Goal: Information Seeking & Learning: Learn about a topic

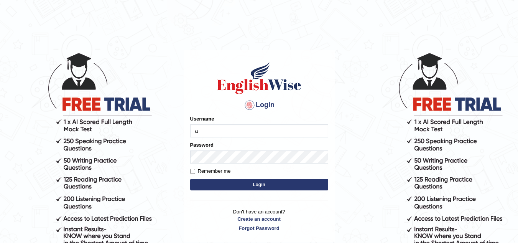
type input "ajaykiransomasi"
click at [192, 172] on input "Remember me" at bounding box center [192, 171] width 5 height 5
checkbox input "true"
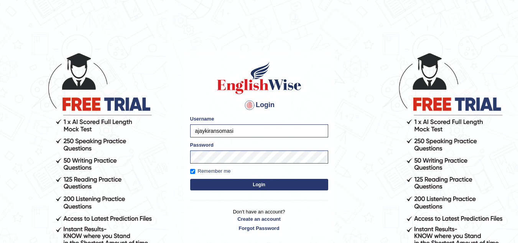
click at [209, 186] on button "Login" at bounding box center [259, 185] width 138 height 12
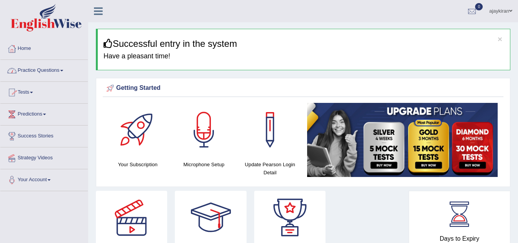
click at [61, 72] on link "Practice Questions" at bounding box center [43, 69] width 87 height 19
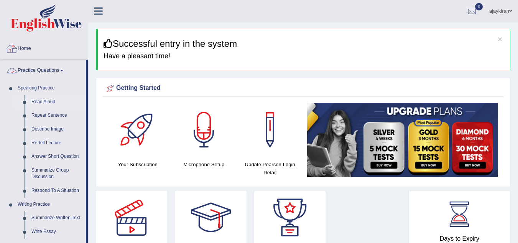
click at [41, 104] on link "Read Aloud" at bounding box center [57, 102] width 58 height 14
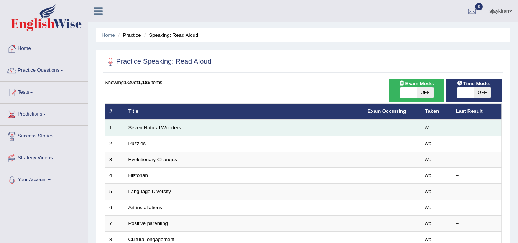
click at [166, 125] on link "Seven Natural Wonders" at bounding box center [154, 128] width 53 height 6
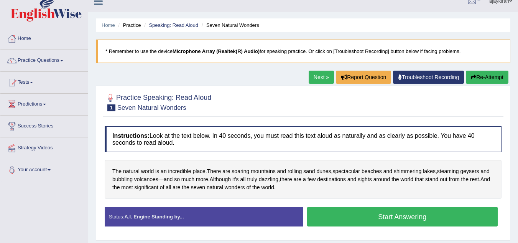
scroll to position [13, 0]
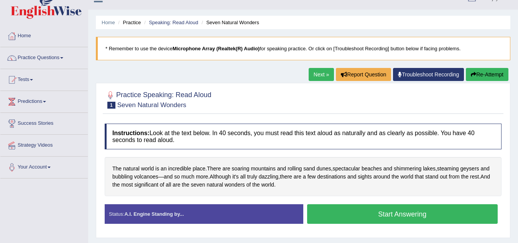
click at [352, 210] on button "Start Answering" at bounding box center [402, 214] width 191 height 20
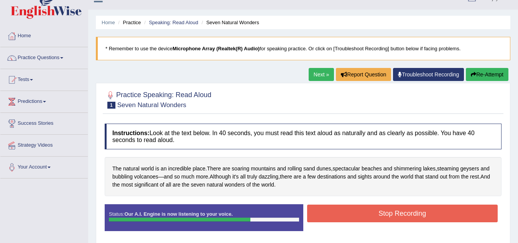
click at [360, 211] on button "Stop Recording" at bounding box center [402, 213] width 191 height 18
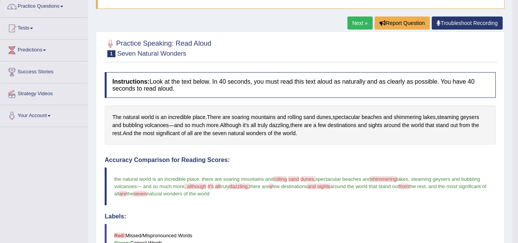
scroll to position [61, 0]
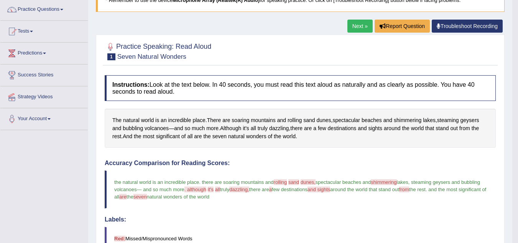
click at [358, 30] on link "Next »" at bounding box center [359, 26] width 25 height 13
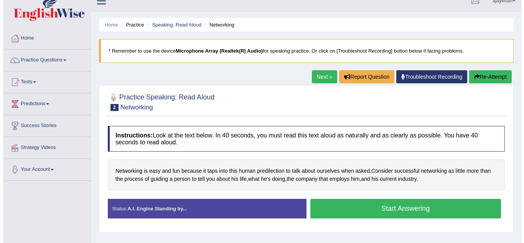
scroll to position [13, 0]
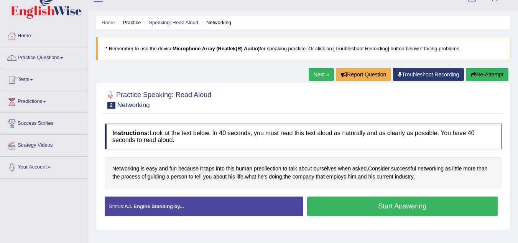
click at [368, 205] on button "Start Answering" at bounding box center [402, 206] width 191 height 20
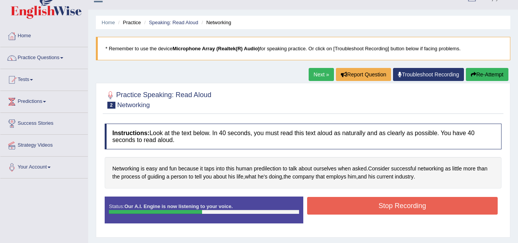
click at [361, 213] on button "Stop Recording" at bounding box center [402, 206] width 191 height 18
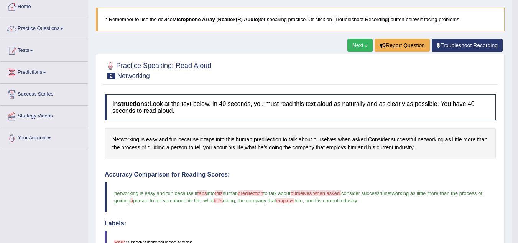
scroll to position [38, 0]
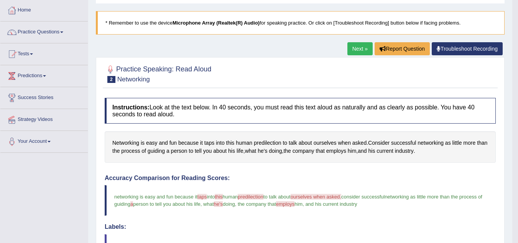
click at [356, 51] on link "Next »" at bounding box center [359, 48] width 25 height 13
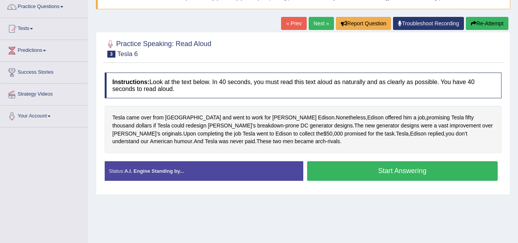
scroll to position [64, 0]
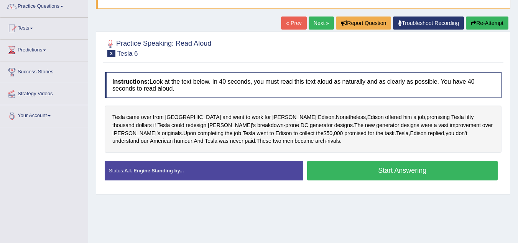
click at [352, 171] on button "Start Answering" at bounding box center [402, 171] width 191 height 20
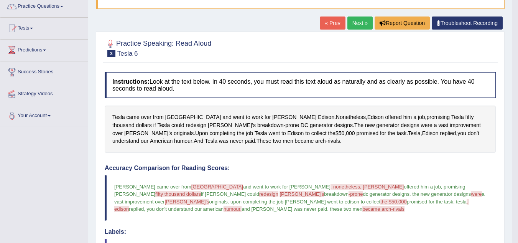
click at [355, 23] on link "Next »" at bounding box center [359, 22] width 25 height 13
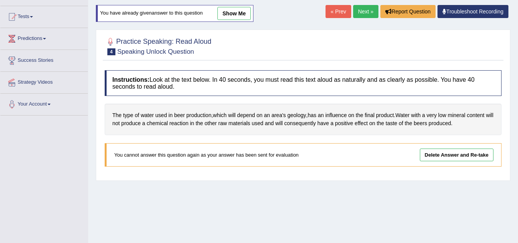
scroll to position [89, 0]
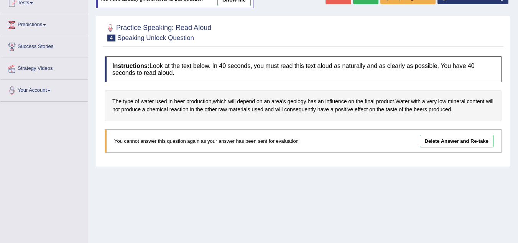
click at [444, 138] on link "Delete Answer and Re-take" at bounding box center [457, 141] width 74 height 13
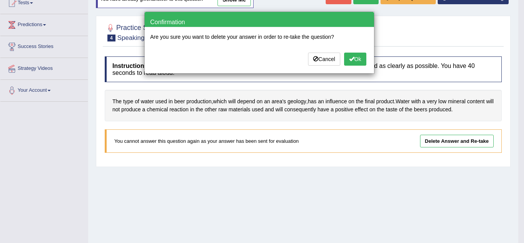
click at [360, 59] on button "Ok" at bounding box center [355, 59] width 22 height 13
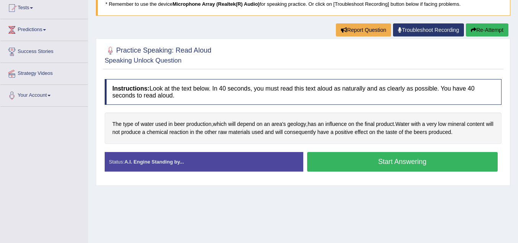
scroll to position [89, 0]
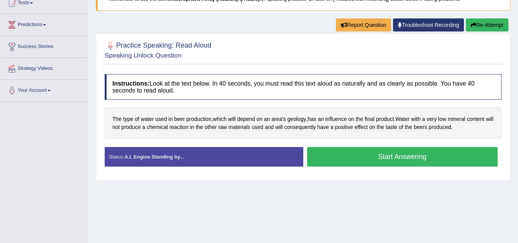
click at [370, 156] on button "Start Answering" at bounding box center [402, 157] width 191 height 20
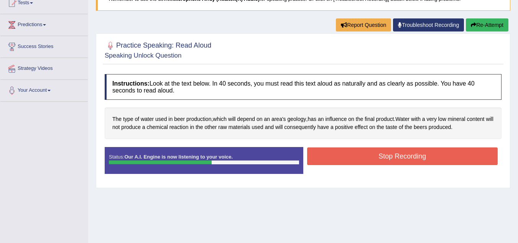
click at [386, 156] on button "Stop Recording" at bounding box center [402, 156] width 191 height 18
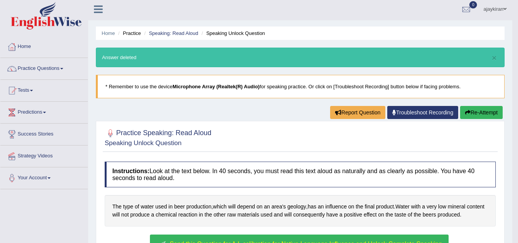
scroll to position [0, 0]
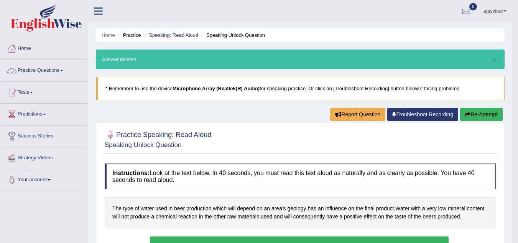
click at [56, 66] on link "Practice Questions" at bounding box center [43, 69] width 87 height 19
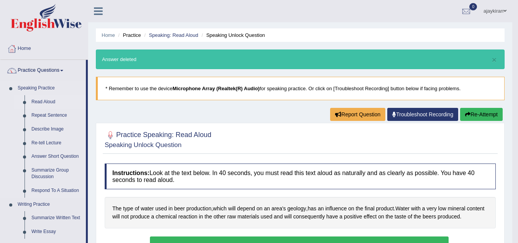
click at [49, 101] on link "Read Aloud" at bounding box center [57, 102] width 58 height 14
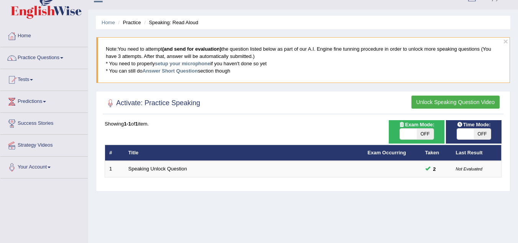
scroll to position [26, 0]
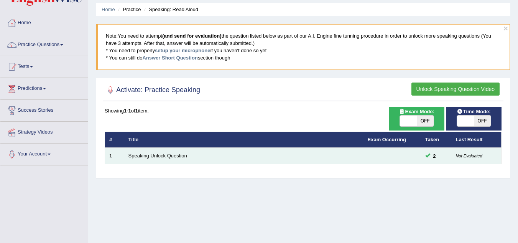
click at [164, 155] on link "Speaking Unlock Question" at bounding box center [157, 156] width 59 height 6
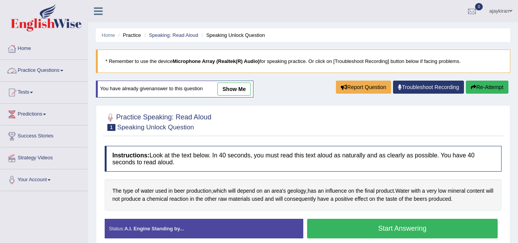
click at [56, 68] on link "Practice Questions" at bounding box center [43, 69] width 87 height 19
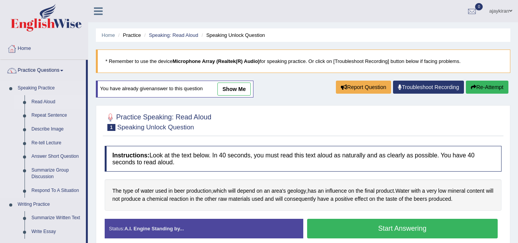
click at [48, 100] on link "Read Aloud" at bounding box center [57, 102] width 58 height 14
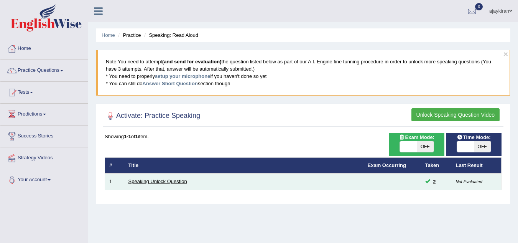
click at [169, 178] on link "Speaking Unlock Question" at bounding box center [157, 181] width 59 height 6
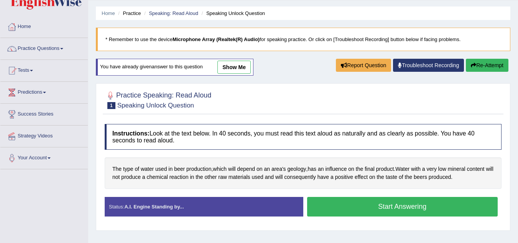
scroll to position [26, 0]
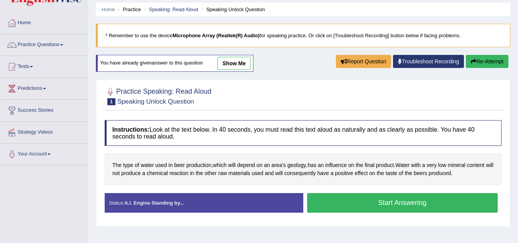
click at [236, 62] on link "show me" at bounding box center [233, 63] width 33 height 13
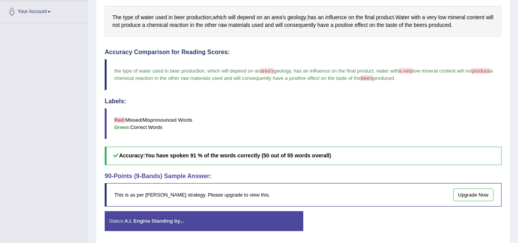
scroll to position [179, 0]
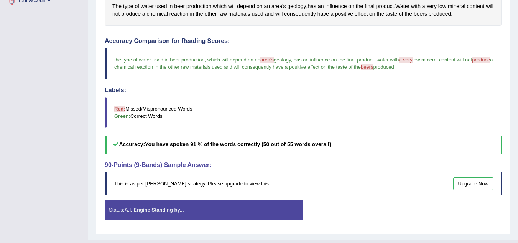
click at [228, 211] on div "Status: A.I. Engine Standing by..." at bounding box center [204, 210] width 199 height 20
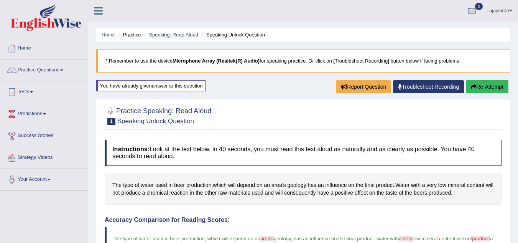
scroll to position [0, 0]
click at [60, 72] on link "Practice Questions" at bounding box center [43, 69] width 87 height 19
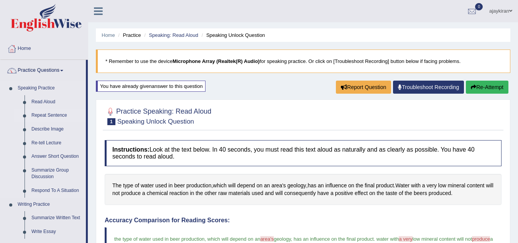
click at [50, 112] on link "Repeat Sentence" at bounding box center [57, 116] width 58 height 14
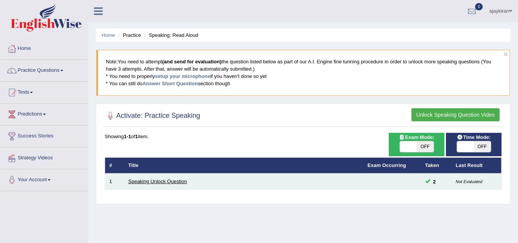
click at [177, 182] on link "Speaking Unlock Question" at bounding box center [157, 181] width 59 height 6
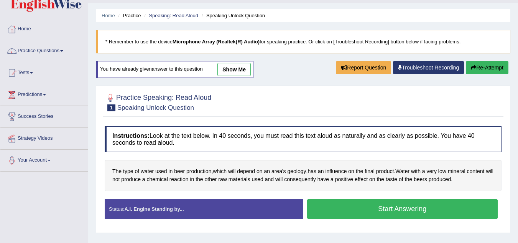
scroll to position [26, 0]
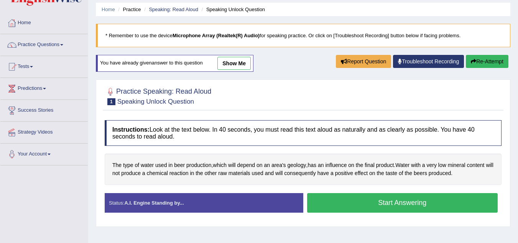
click at [371, 202] on button "Start Answering" at bounding box center [402, 203] width 191 height 20
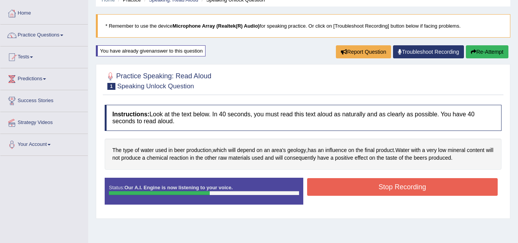
scroll to position [51, 0]
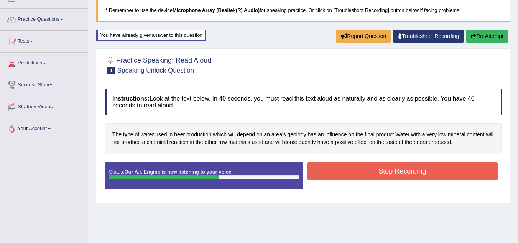
click at [348, 173] on button "Stop Recording" at bounding box center [402, 171] width 191 height 18
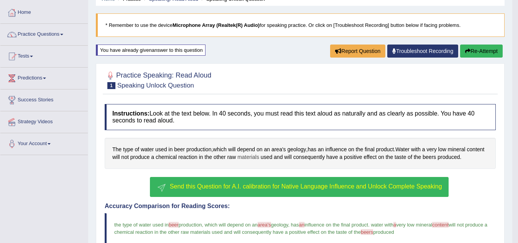
scroll to position [38, 0]
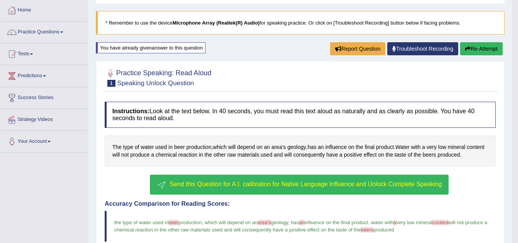
click at [258, 181] on span "Send this Question for A.I. calibration for Native Language Influence and Unloc…" at bounding box center [306, 184] width 272 height 7
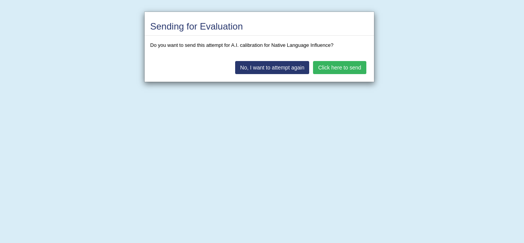
click at [329, 69] on button "Click here to send" at bounding box center [339, 67] width 53 height 13
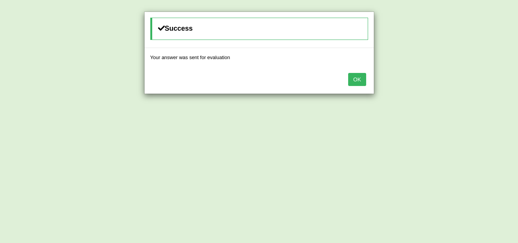
click at [363, 82] on button "OK" at bounding box center [357, 79] width 18 height 13
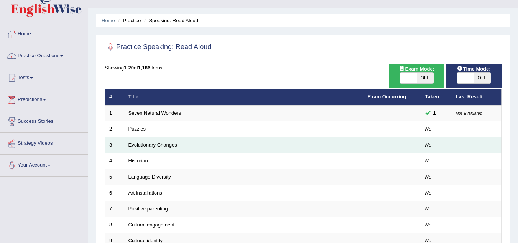
scroll to position [13, 0]
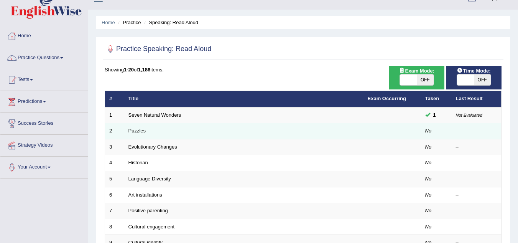
click at [135, 130] on link "Puzzles" at bounding box center [137, 131] width 18 height 6
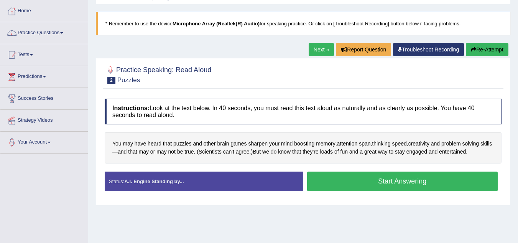
scroll to position [38, 0]
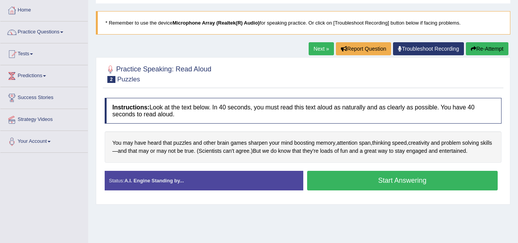
click at [341, 179] on button "Start Answering" at bounding box center [402, 181] width 191 height 20
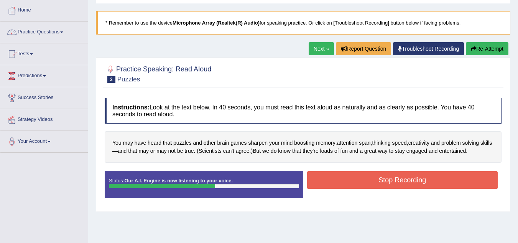
click at [362, 183] on button "Stop Recording" at bounding box center [402, 180] width 191 height 18
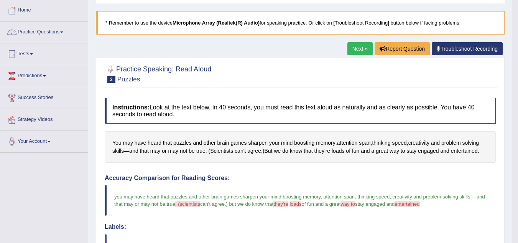
click at [353, 52] on link "Next »" at bounding box center [359, 48] width 25 height 13
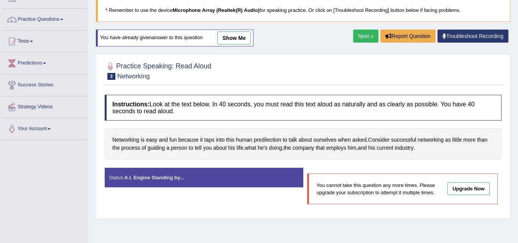
scroll to position [38, 0]
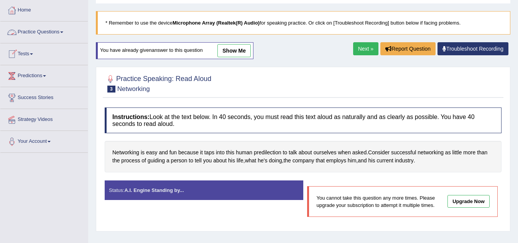
click at [56, 31] on link "Practice Questions" at bounding box center [43, 30] width 87 height 19
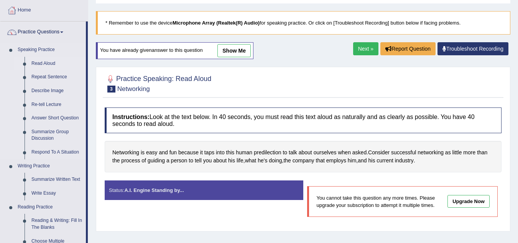
click at [49, 64] on link "Read Aloud" at bounding box center [57, 64] width 58 height 14
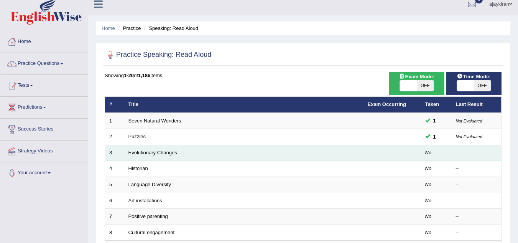
scroll to position [13, 0]
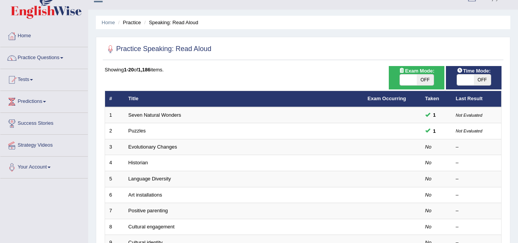
drag, startPoint x: 145, startPoint y: 161, endPoint x: 261, endPoint y: 52, distance: 160.1
click at [261, 52] on div at bounding box center [303, 49] width 397 height 16
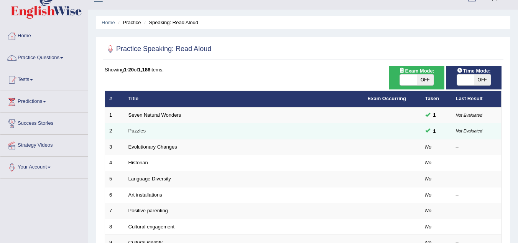
click at [139, 131] on link "Puzzles" at bounding box center [137, 131] width 18 height 6
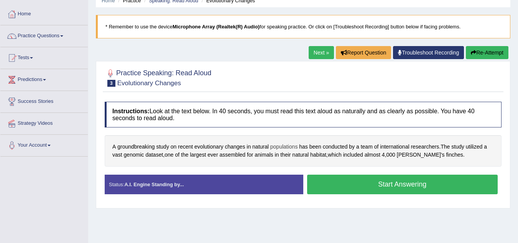
scroll to position [38, 0]
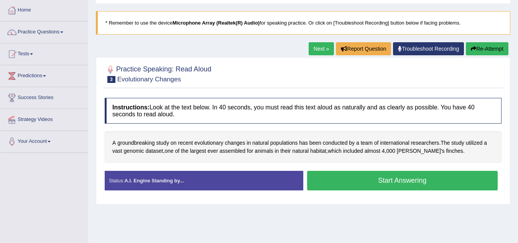
click at [358, 181] on button "Start Answering" at bounding box center [402, 181] width 191 height 20
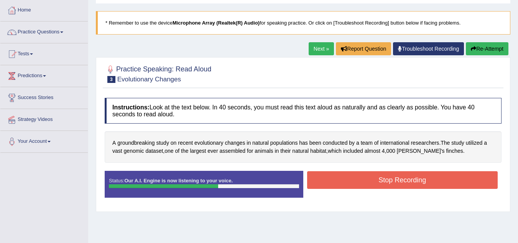
click at [362, 175] on button "Stop Recording" at bounding box center [402, 180] width 191 height 18
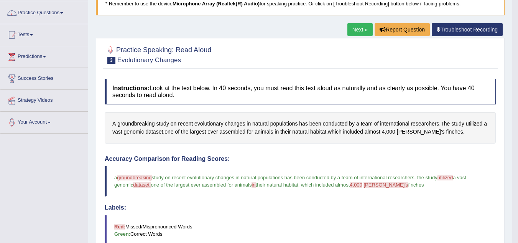
scroll to position [51, 0]
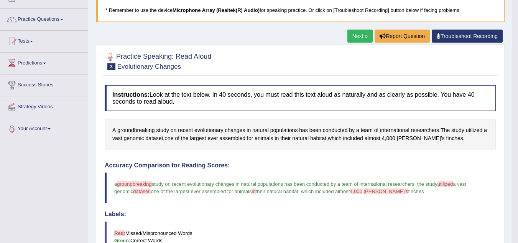
click at [351, 37] on link "Next »" at bounding box center [359, 36] width 25 height 13
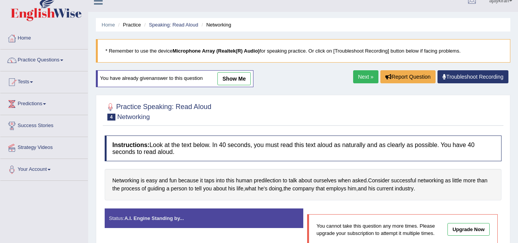
scroll to position [13, 0]
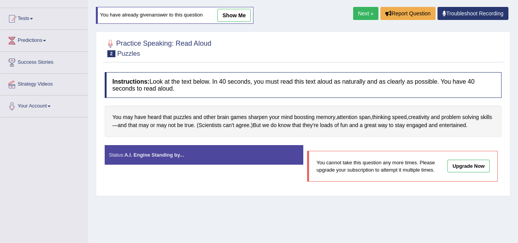
scroll to position [64, 0]
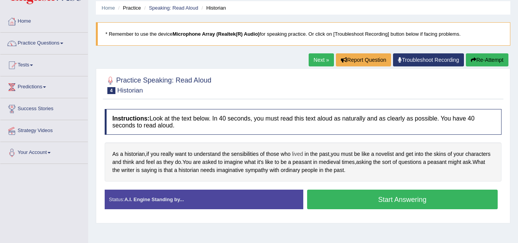
scroll to position [38, 0]
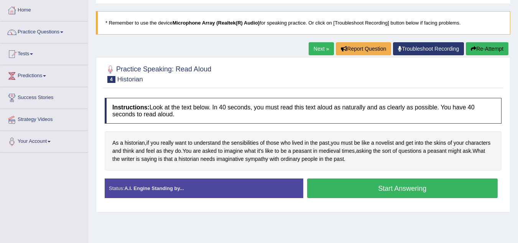
click at [350, 184] on button "Start Answering" at bounding box center [402, 188] width 191 height 20
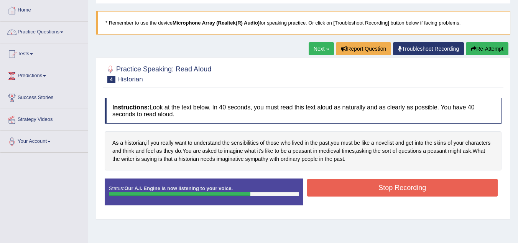
click at [365, 191] on button "Stop Recording" at bounding box center [402, 188] width 191 height 18
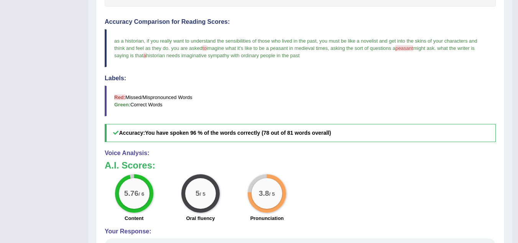
scroll to position [204, 0]
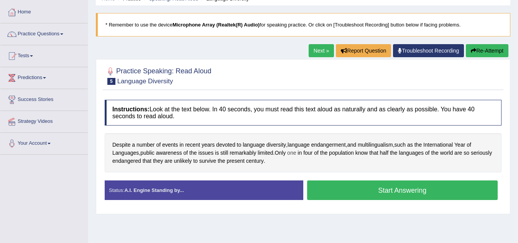
scroll to position [38, 0]
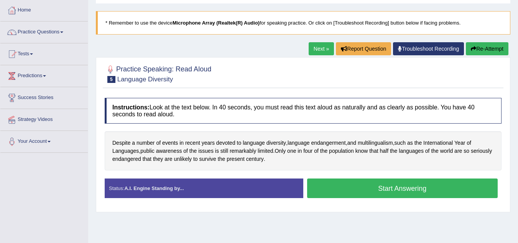
click at [362, 186] on button "Start Answering" at bounding box center [402, 188] width 191 height 20
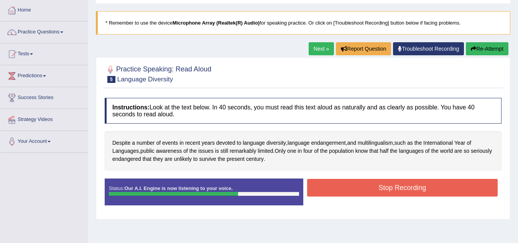
click at [371, 191] on button "Stop Recording" at bounding box center [402, 188] width 191 height 18
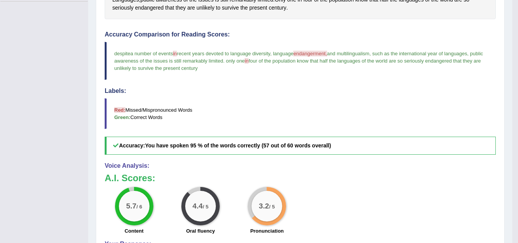
scroll to position [192, 0]
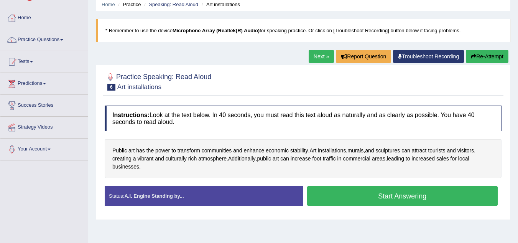
scroll to position [38, 0]
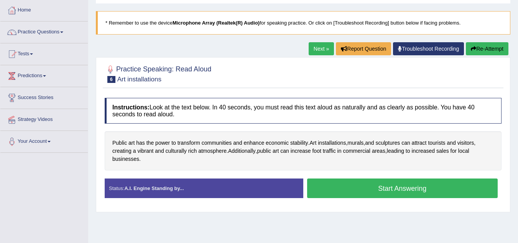
click at [343, 184] on button "Start Answering" at bounding box center [402, 188] width 191 height 20
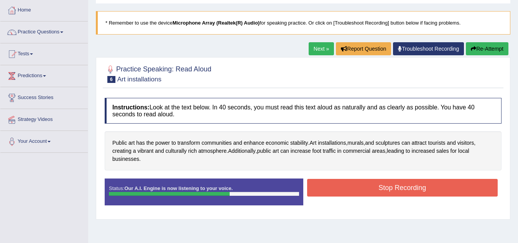
click at [346, 182] on button "Stop Recording" at bounding box center [402, 188] width 191 height 18
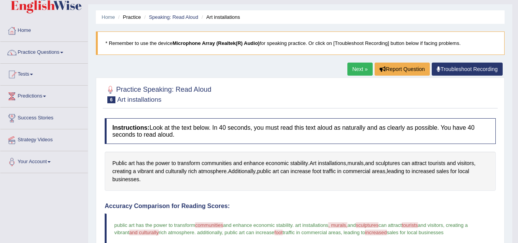
scroll to position [13, 0]
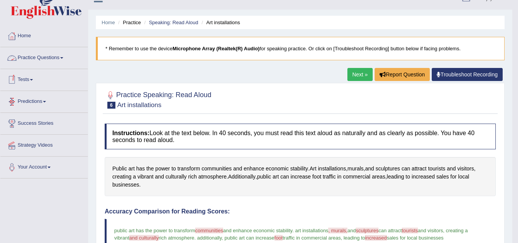
click at [60, 60] on link "Practice Questions" at bounding box center [43, 56] width 87 height 19
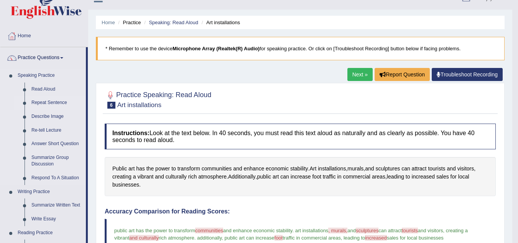
click at [56, 100] on link "Repeat Sentence" at bounding box center [57, 103] width 58 height 14
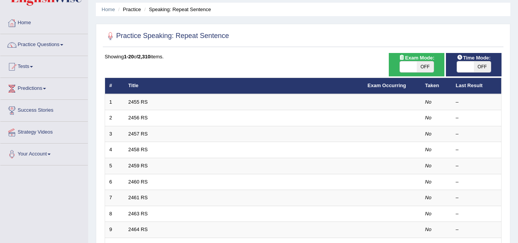
scroll to position [26, 0]
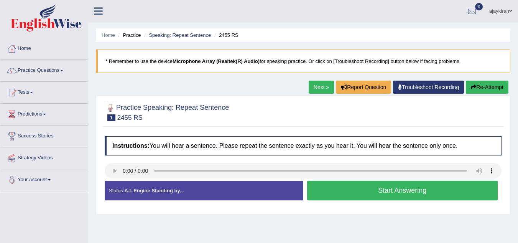
click at [361, 189] on button "Start Answering" at bounding box center [402, 191] width 191 height 20
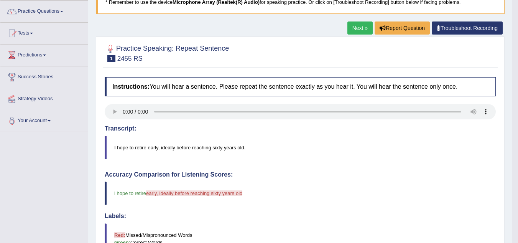
scroll to position [38, 0]
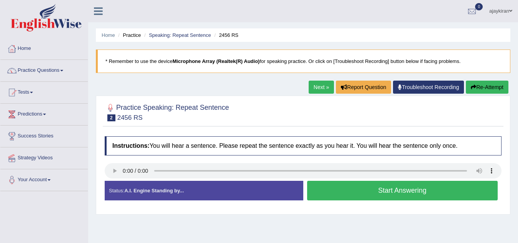
click at [346, 191] on button "Start Answering" at bounding box center [402, 191] width 191 height 20
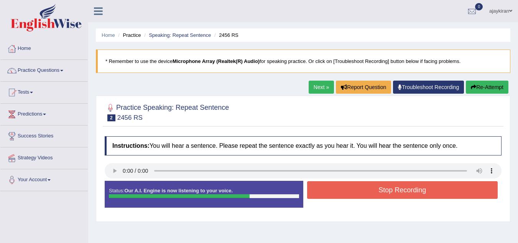
click at [342, 184] on button "Stop Recording" at bounding box center [402, 190] width 191 height 18
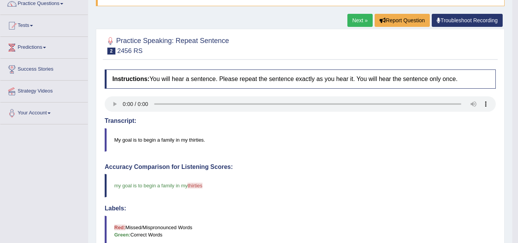
scroll to position [64, 0]
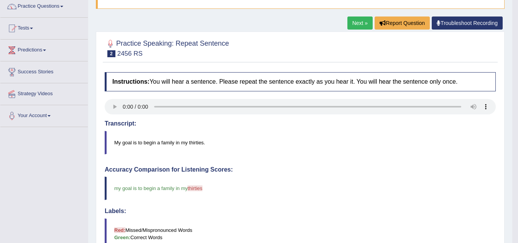
click at [352, 21] on link "Next »" at bounding box center [359, 22] width 25 height 13
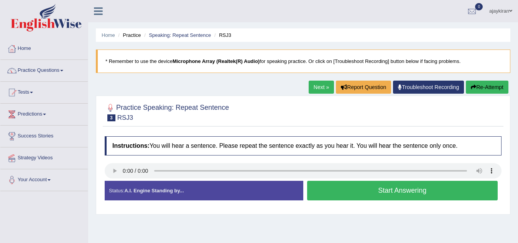
click at [354, 192] on button "Start Answering" at bounding box center [402, 191] width 191 height 20
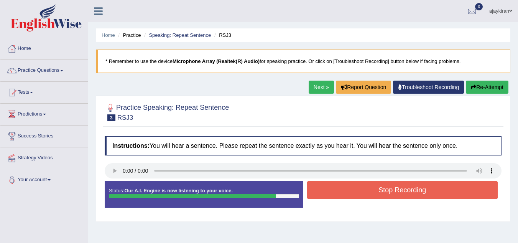
click at [362, 196] on button "Stop Recording" at bounding box center [402, 190] width 191 height 18
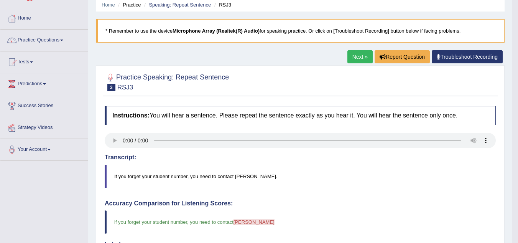
scroll to position [26, 0]
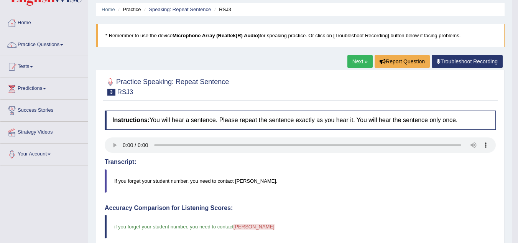
click at [350, 61] on link "Next »" at bounding box center [359, 61] width 25 height 13
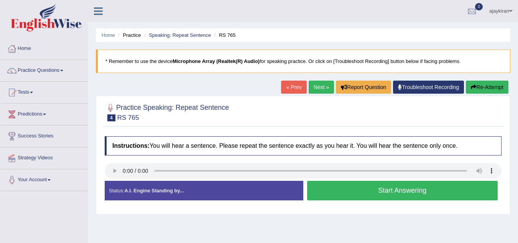
click at [343, 188] on button "Start Answering" at bounding box center [402, 191] width 191 height 20
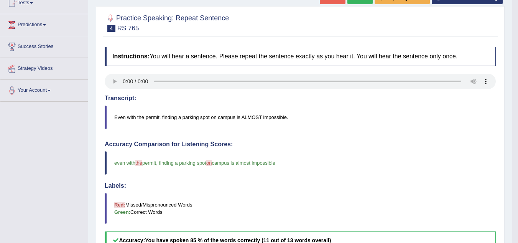
scroll to position [77, 0]
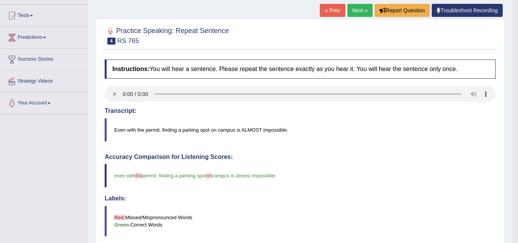
click at [356, 15] on link "Next »" at bounding box center [359, 10] width 25 height 13
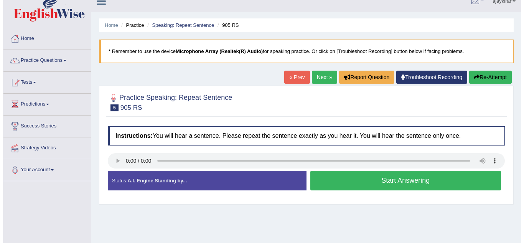
scroll to position [13, 0]
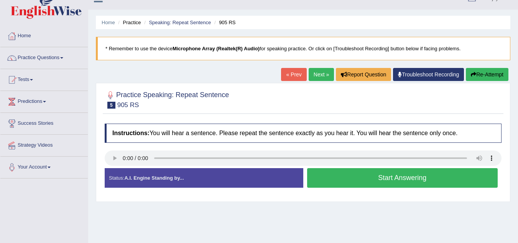
click at [336, 173] on button "Start Answering" at bounding box center [402, 178] width 191 height 20
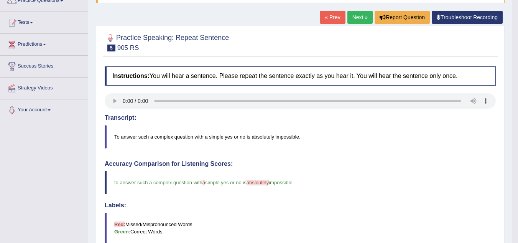
scroll to position [64, 0]
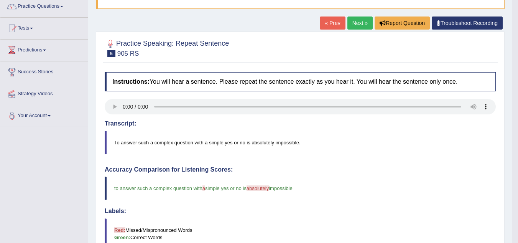
click at [361, 22] on link "Next »" at bounding box center [359, 22] width 25 height 13
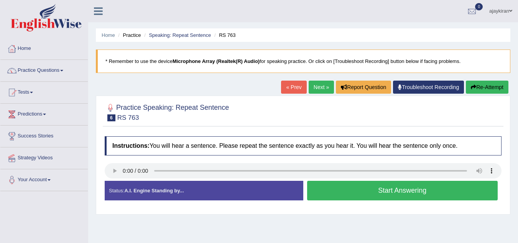
click at [344, 188] on button "Start Answering" at bounding box center [402, 191] width 191 height 20
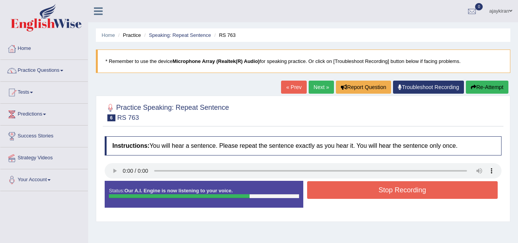
click at [329, 189] on button "Stop Recording" at bounding box center [402, 190] width 191 height 18
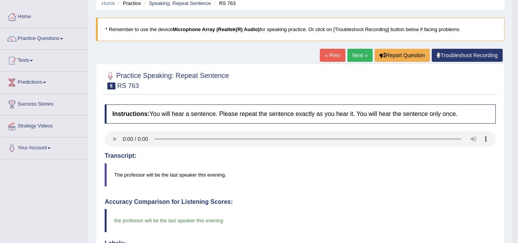
scroll to position [30, 0]
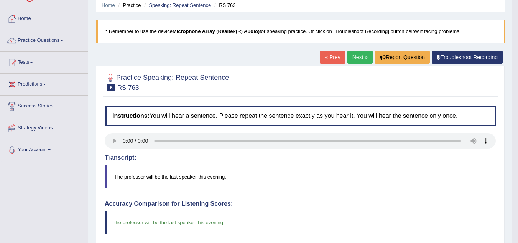
click at [357, 57] on link "Next »" at bounding box center [359, 57] width 25 height 13
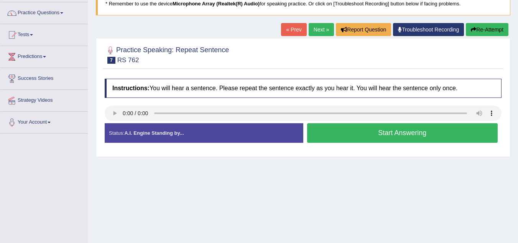
scroll to position [64, 0]
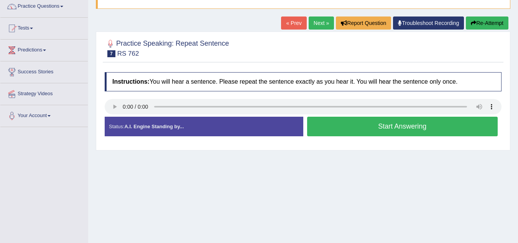
click at [337, 123] on button "Start Answering" at bounding box center [402, 127] width 191 height 20
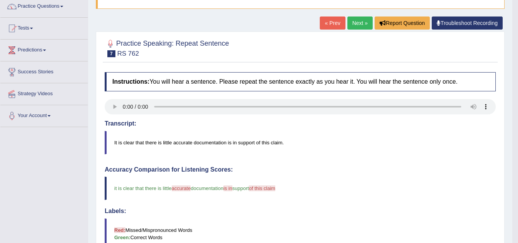
click at [356, 26] on link "Next »" at bounding box center [359, 22] width 25 height 13
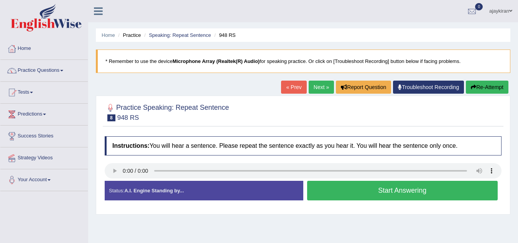
click at [353, 190] on button "Start Answering" at bounding box center [402, 191] width 191 height 20
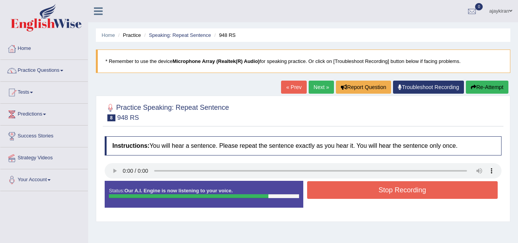
click at [371, 189] on button "Stop Recording" at bounding box center [402, 190] width 191 height 18
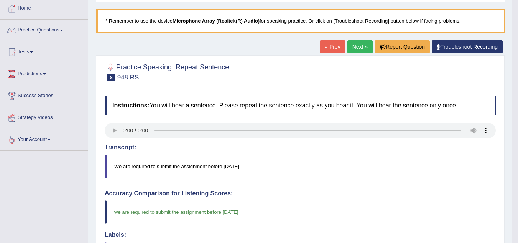
scroll to position [38, 0]
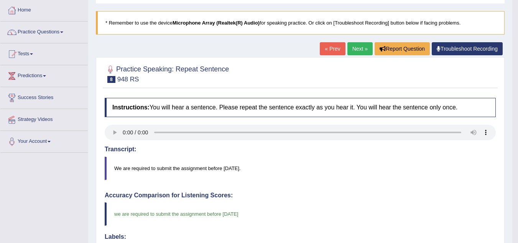
click at [355, 48] on link "Next »" at bounding box center [359, 48] width 25 height 13
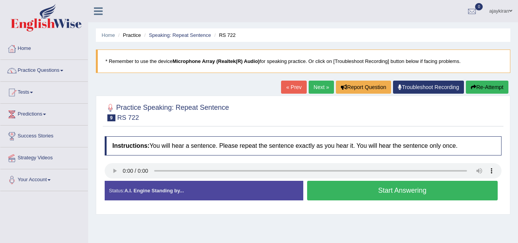
click at [350, 187] on button "Start Answering" at bounding box center [402, 191] width 191 height 20
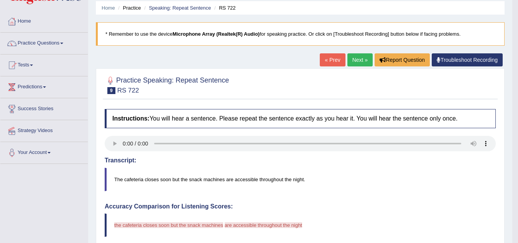
scroll to position [26, 0]
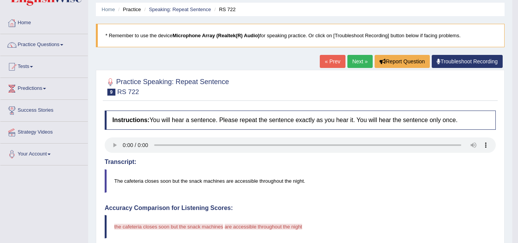
click at [357, 60] on link "Next »" at bounding box center [359, 61] width 25 height 13
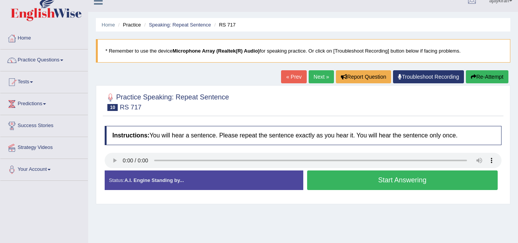
scroll to position [13, 0]
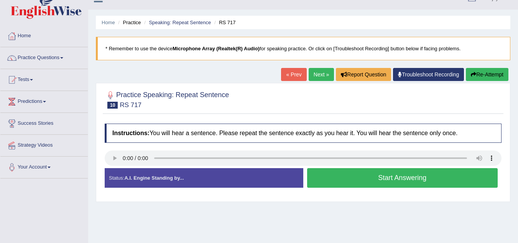
click at [347, 174] on button "Start Answering" at bounding box center [402, 178] width 191 height 20
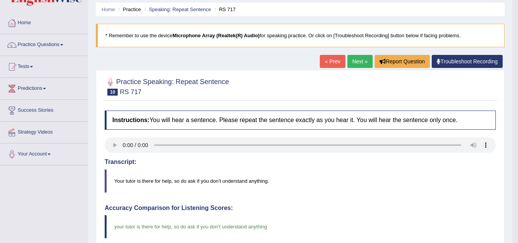
scroll to position [38, 0]
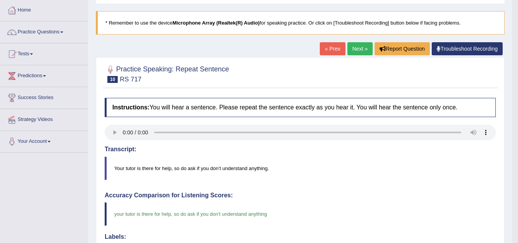
click at [360, 51] on link "Next »" at bounding box center [359, 48] width 25 height 13
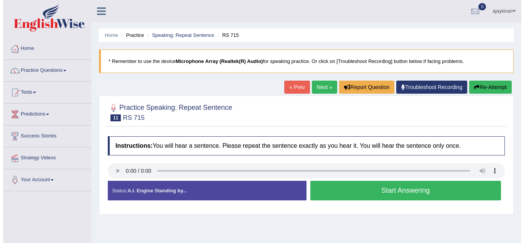
scroll to position [13, 0]
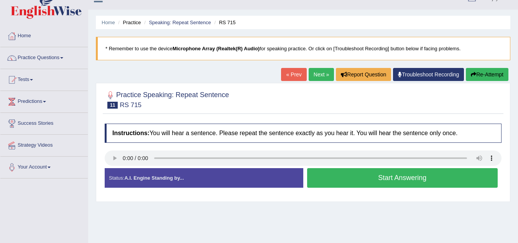
click at [334, 173] on button "Start Answering" at bounding box center [402, 178] width 191 height 20
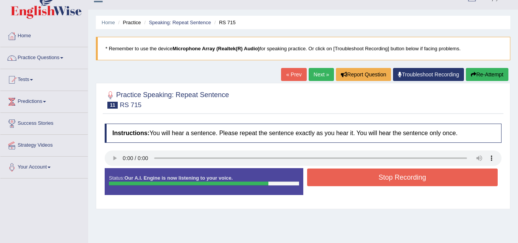
click at [339, 174] on button "Stop Recording" at bounding box center [402, 177] width 191 height 18
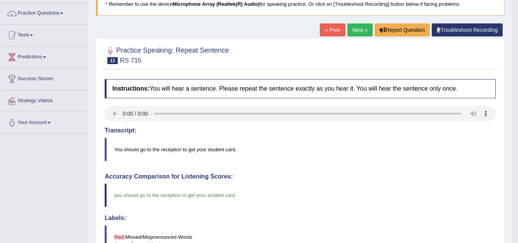
scroll to position [51, 0]
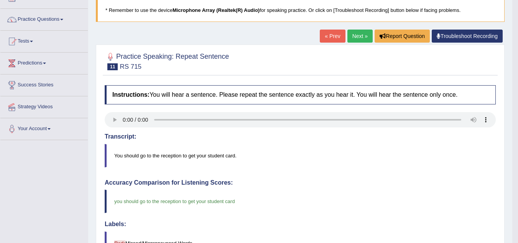
click at [351, 39] on link "Next »" at bounding box center [359, 36] width 25 height 13
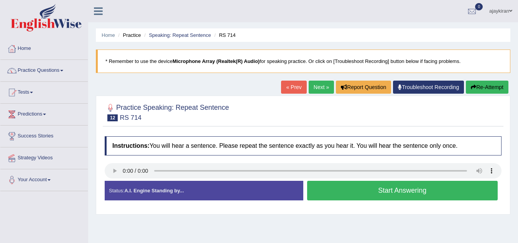
click at [340, 191] on button "Start Answering" at bounding box center [402, 191] width 191 height 20
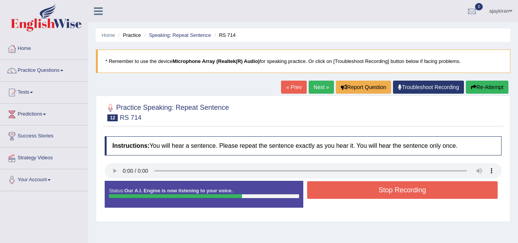
click at [363, 189] on button "Stop Recording" at bounding box center [402, 190] width 191 height 18
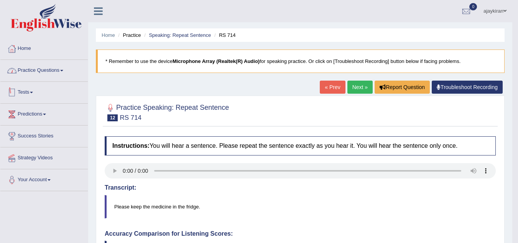
click at [53, 74] on link "Practice Questions" at bounding box center [43, 69] width 87 height 19
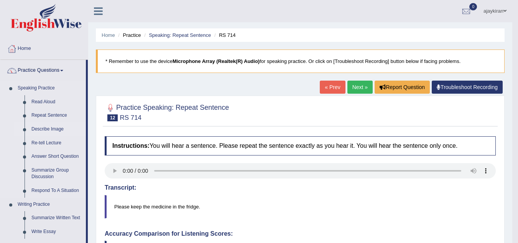
click at [49, 129] on link "Describe Image" at bounding box center [57, 129] width 58 height 14
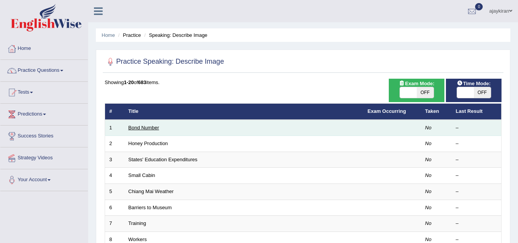
click at [148, 128] on link "Bond Number" at bounding box center [143, 128] width 31 height 6
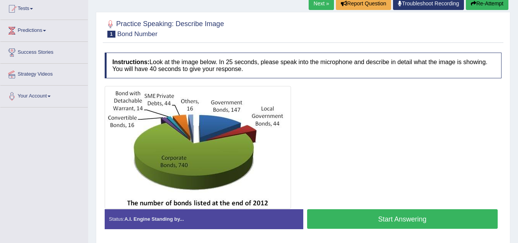
scroll to position [89, 0]
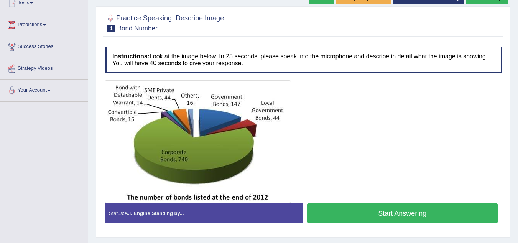
click at [377, 213] on button "Start Answering" at bounding box center [402, 213] width 191 height 20
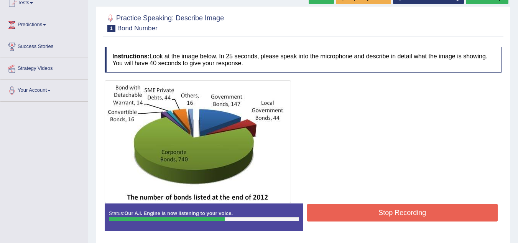
click at [378, 216] on button "Stop Recording" at bounding box center [402, 213] width 191 height 18
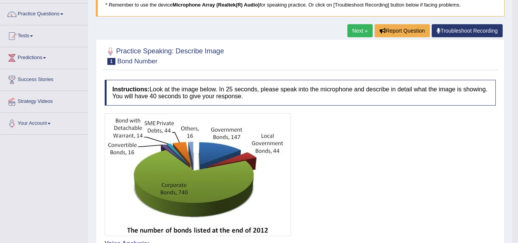
scroll to position [38, 0]
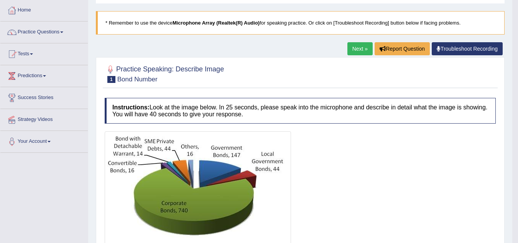
click at [357, 50] on link "Next »" at bounding box center [359, 48] width 25 height 13
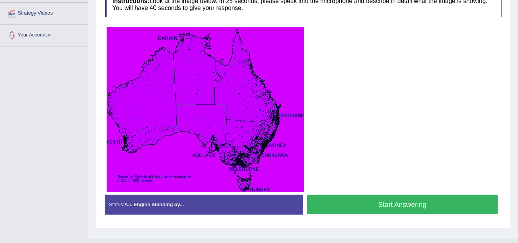
scroll to position [141, 0]
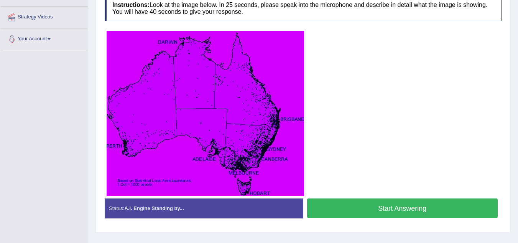
click at [381, 202] on button "Start Answering" at bounding box center [402, 208] width 191 height 20
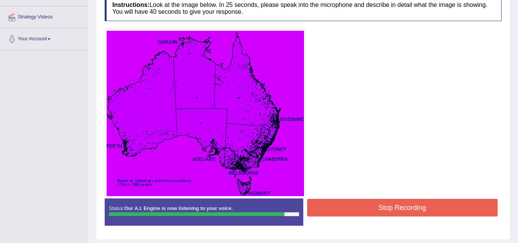
click at [388, 207] on button "Stop Recording" at bounding box center [402, 208] width 191 height 18
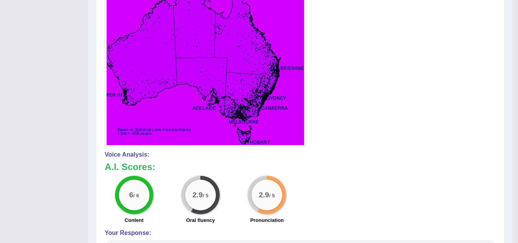
scroll to position [179, 0]
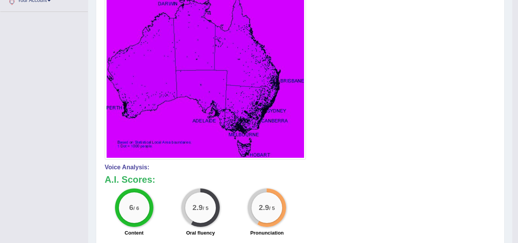
click at [89, 136] on div "Home Practice Speaking: Describe Image [DEMOGRAPHIC_DATA] Population Density 1 …" at bounding box center [300, 107] width 424 height 572
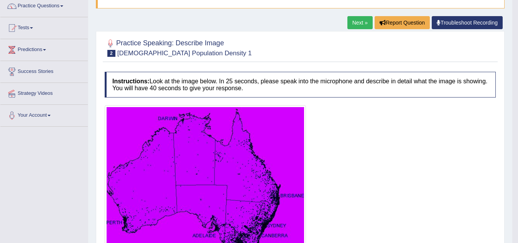
scroll to position [64, 0]
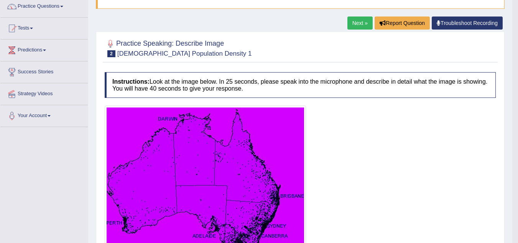
click at [353, 23] on link "Next »" at bounding box center [359, 22] width 25 height 13
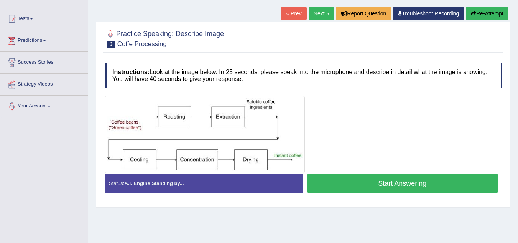
scroll to position [77, 0]
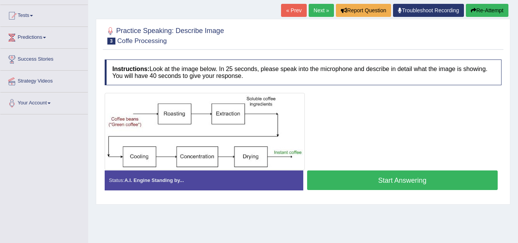
click at [362, 181] on button "Start Answering" at bounding box center [402, 180] width 191 height 20
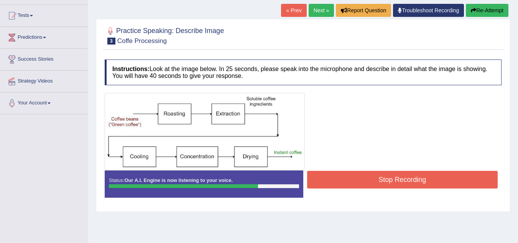
click at [366, 183] on button "Stop Recording" at bounding box center [402, 180] width 191 height 18
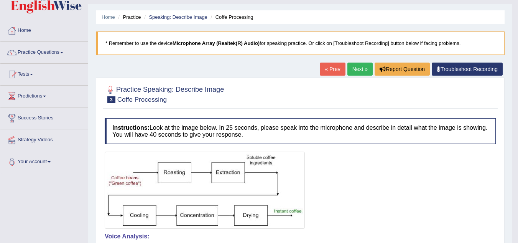
scroll to position [13, 0]
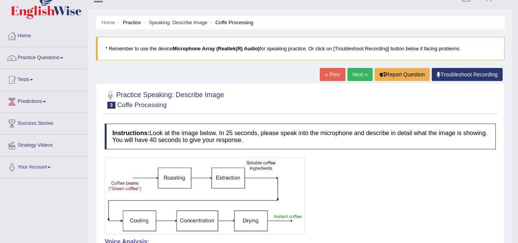
click at [357, 74] on link "Next »" at bounding box center [359, 74] width 25 height 13
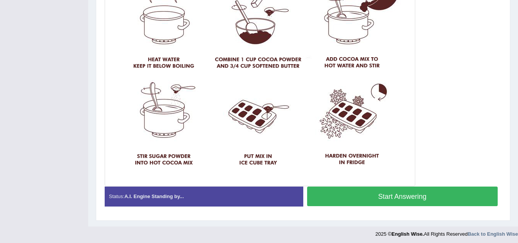
scroll to position [242, 0]
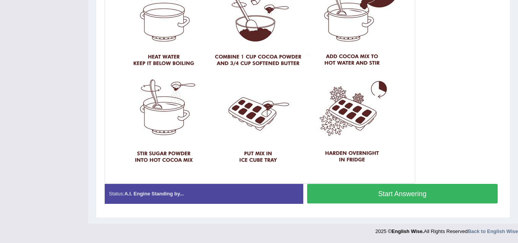
click at [349, 192] on button "Start Answering" at bounding box center [402, 194] width 191 height 20
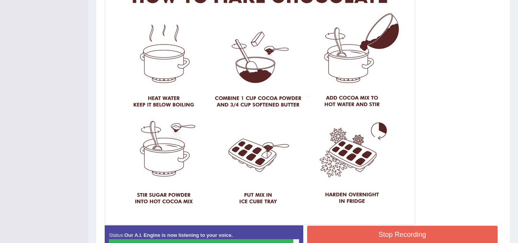
scroll to position [203, 0]
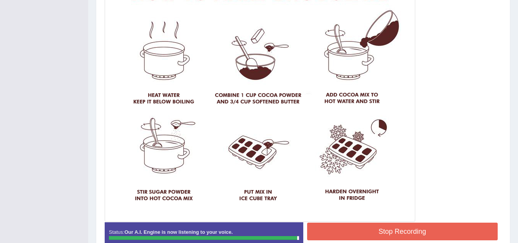
click at [357, 234] on button "Stop Recording" at bounding box center [402, 231] width 191 height 18
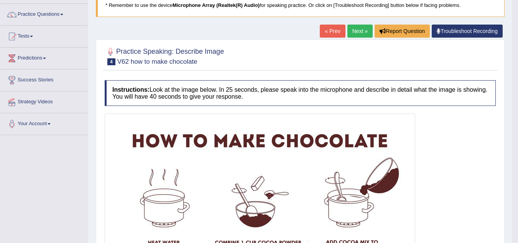
scroll to position [50, 0]
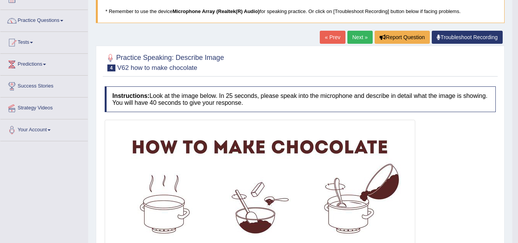
click at [356, 36] on link "Next »" at bounding box center [359, 37] width 25 height 13
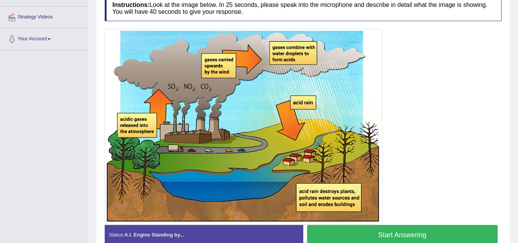
scroll to position [153, 0]
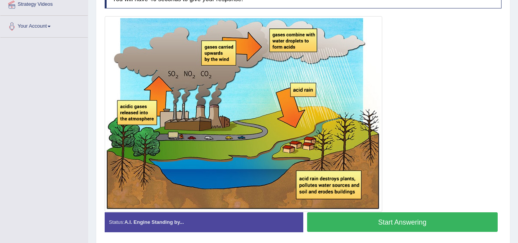
click at [366, 224] on button "Start Answering" at bounding box center [402, 222] width 191 height 20
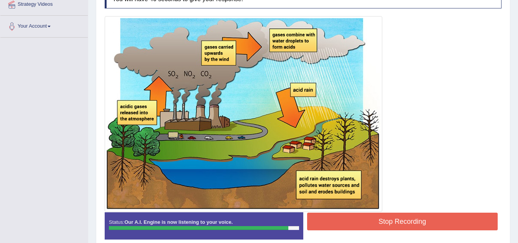
click at [405, 216] on button "Stop Recording" at bounding box center [402, 221] width 191 height 18
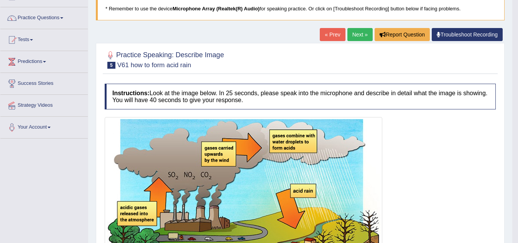
scroll to position [51, 0]
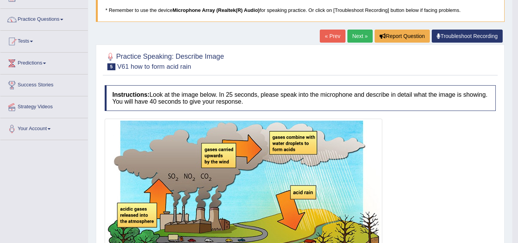
click at [354, 38] on link "Next »" at bounding box center [359, 36] width 25 height 13
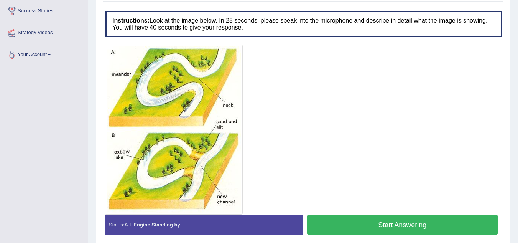
scroll to position [128, 0]
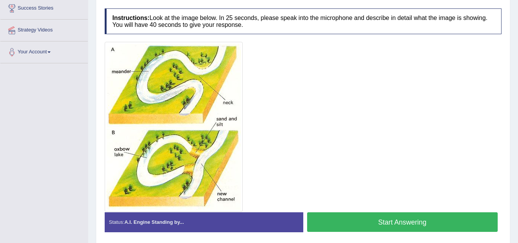
click at [385, 224] on button "Start Answering" at bounding box center [402, 222] width 191 height 20
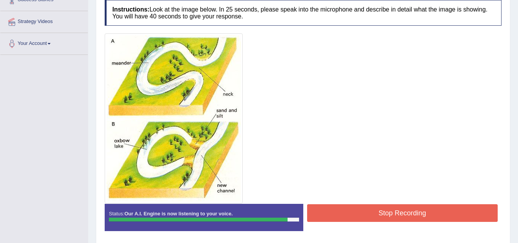
scroll to position [141, 0]
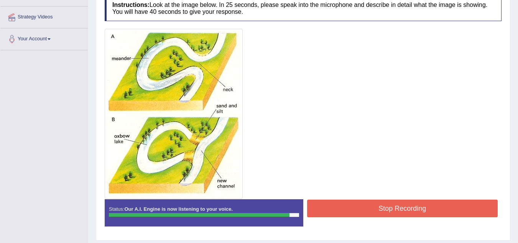
click at [373, 209] on button "Stop Recording" at bounding box center [402, 208] width 191 height 18
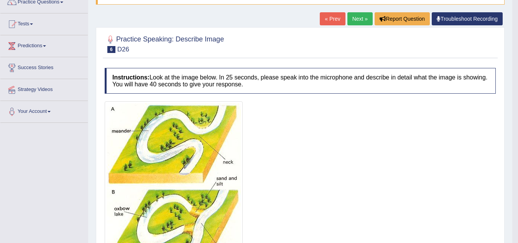
scroll to position [64, 0]
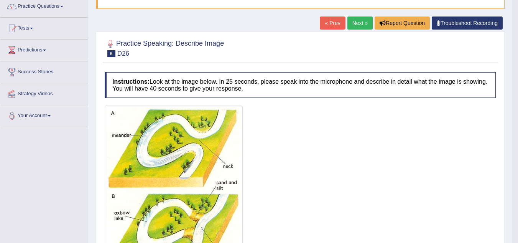
click at [356, 26] on link "Next »" at bounding box center [359, 22] width 25 height 13
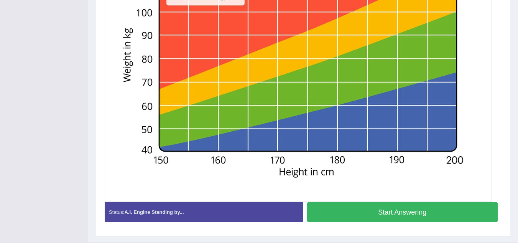
scroll to position [281, 0]
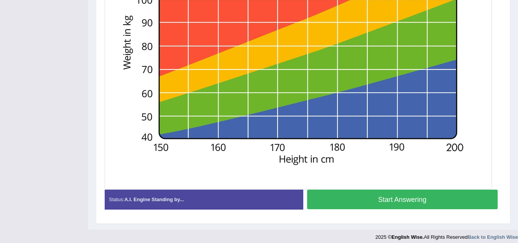
click at [372, 201] on button "Start Answering" at bounding box center [402, 199] width 191 height 20
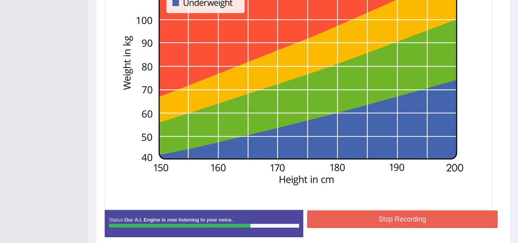
scroll to position [268, 0]
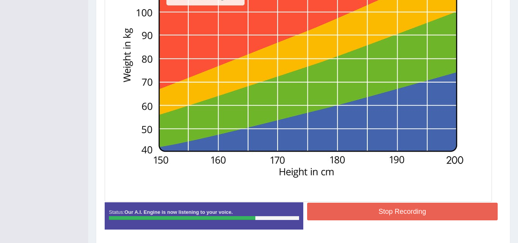
click at [359, 210] on button "Stop Recording" at bounding box center [402, 211] width 191 height 18
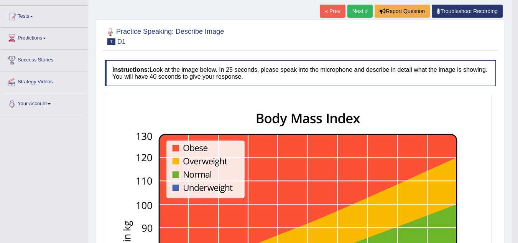
scroll to position [64, 0]
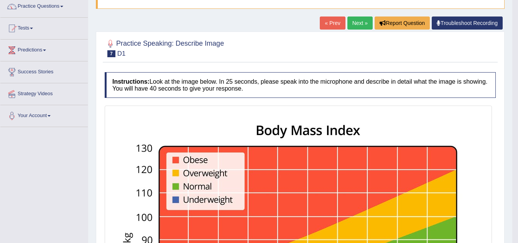
click at [357, 25] on link "Next »" at bounding box center [359, 22] width 25 height 13
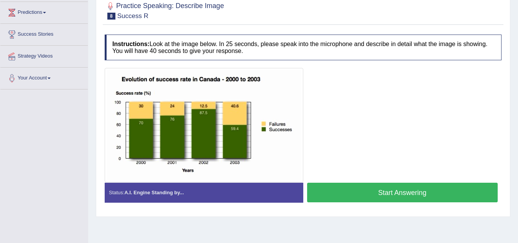
scroll to position [102, 0]
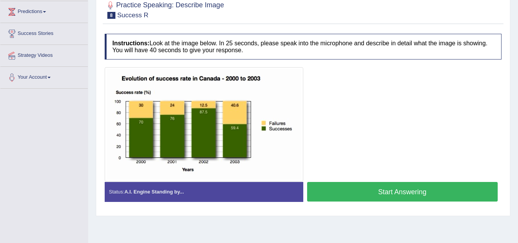
click at [404, 196] on button "Start Answering" at bounding box center [402, 192] width 191 height 20
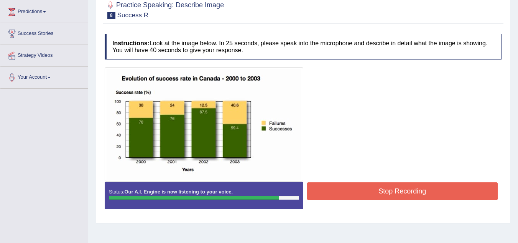
click at [377, 194] on button "Stop Recording" at bounding box center [402, 191] width 191 height 18
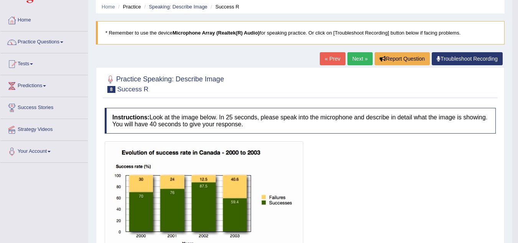
scroll to position [26, 0]
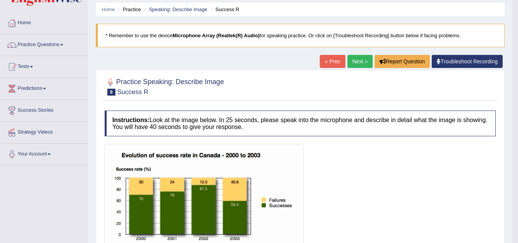
click at [355, 59] on link "Next »" at bounding box center [359, 61] width 25 height 13
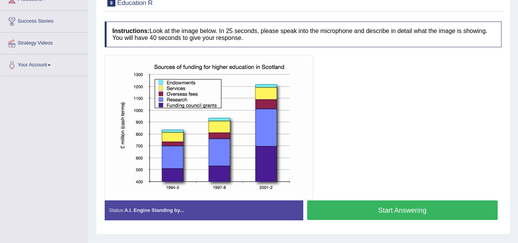
scroll to position [115, 0]
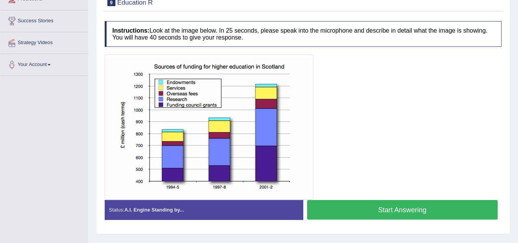
click at [375, 214] on button "Start Answering" at bounding box center [402, 210] width 191 height 20
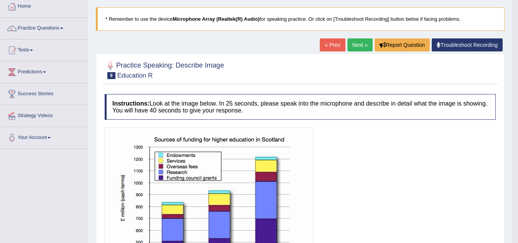
scroll to position [26, 0]
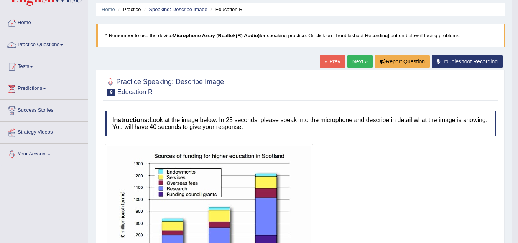
click at [359, 65] on link "Next »" at bounding box center [359, 61] width 25 height 13
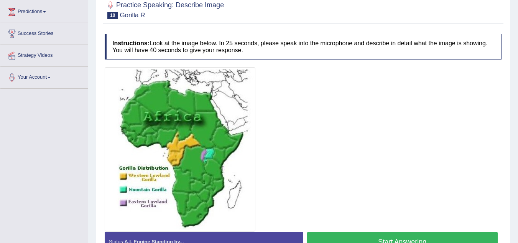
scroll to position [115, 0]
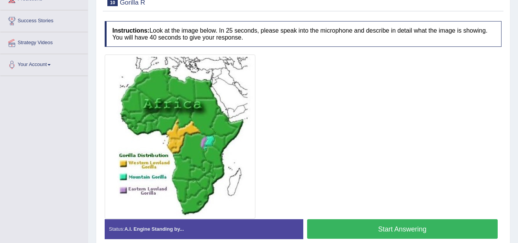
click at [384, 231] on button "Start Answering" at bounding box center [402, 229] width 191 height 20
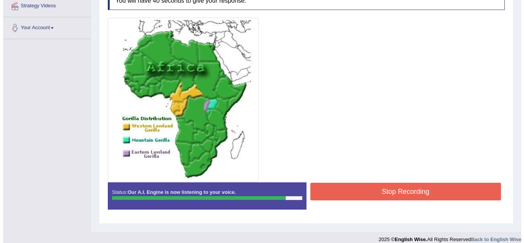
scroll to position [153, 0]
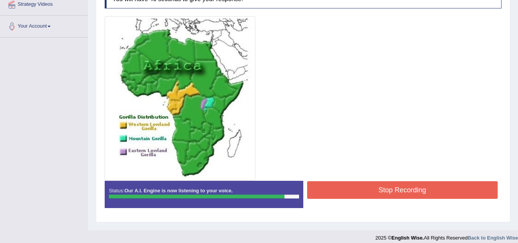
click at [381, 181] on button "Stop Recording" at bounding box center [402, 190] width 191 height 18
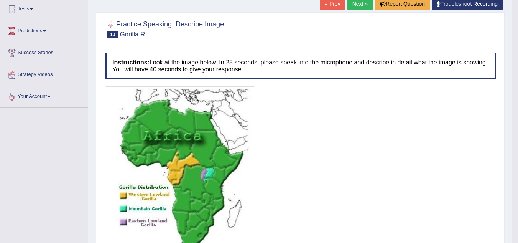
scroll to position [77, 0]
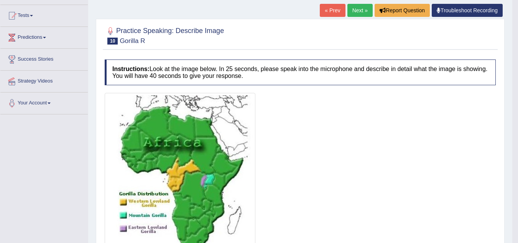
click at [357, 16] on link "Next »" at bounding box center [359, 10] width 25 height 13
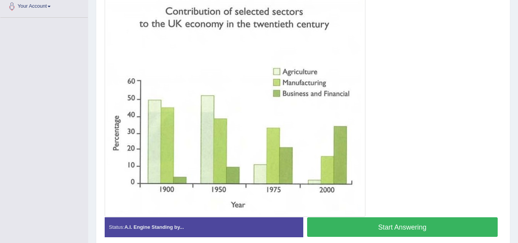
scroll to position [179, 0]
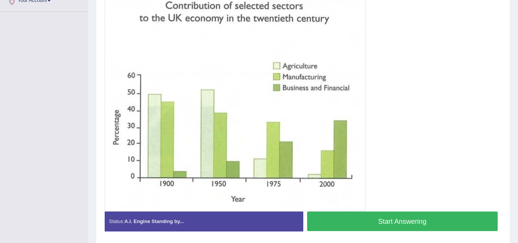
click at [382, 216] on button "Start Answering" at bounding box center [402, 221] width 191 height 20
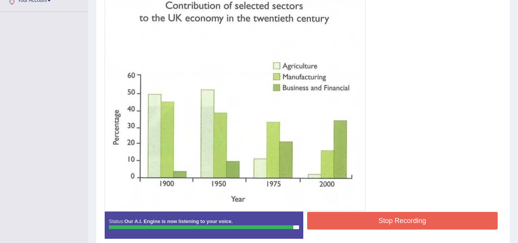
click at [389, 219] on button "Stop Recording" at bounding box center [402, 221] width 191 height 18
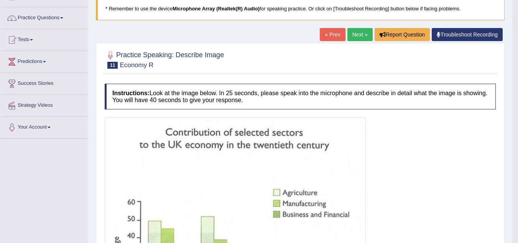
scroll to position [51, 0]
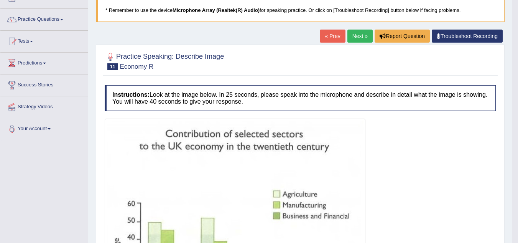
click at [355, 38] on link "Next »" at bounding box center [359, 36] width 25 height 13
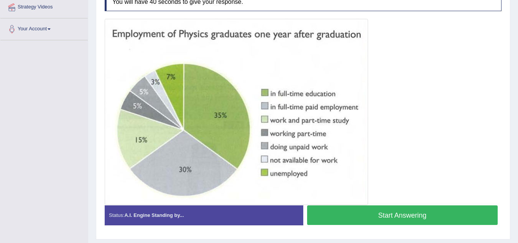
scroll to position [153, 0]
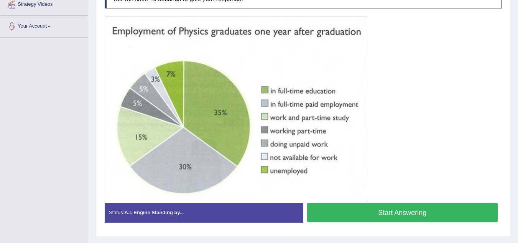
click at [383, 214] on button "Start Answering" at bounding box center [402, 212] width 191 height 20
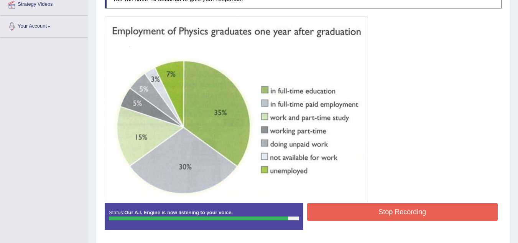
click at [406, 207] on button "Stop Recording" at bounding box center [402, 212] width 191 height 18
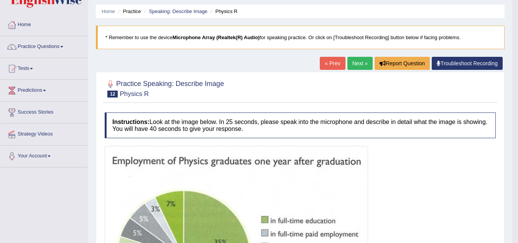
scroll to position [0, 0]
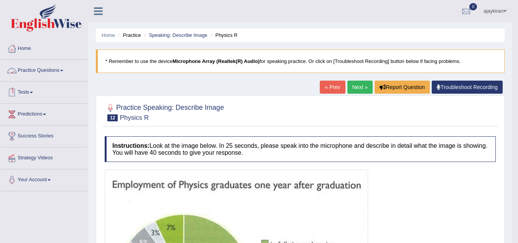
click at [50, 70] on link "Practice Questions" at bounding box center [43, 69] width 87 height 19
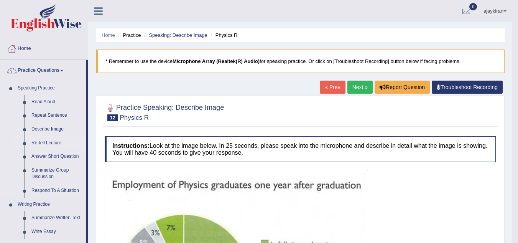
click at [50, 140] on link "Re-tell Lecture" at bounding box center [57, 143] width 58 height 14
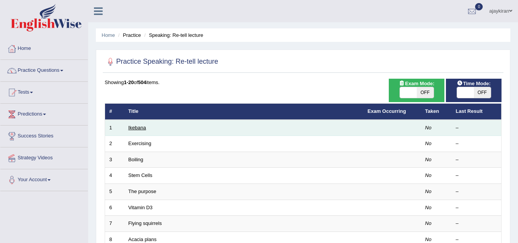
click at [140, 129] on link "Ikebana" at bounding box center [137, 128] width 18 height 6
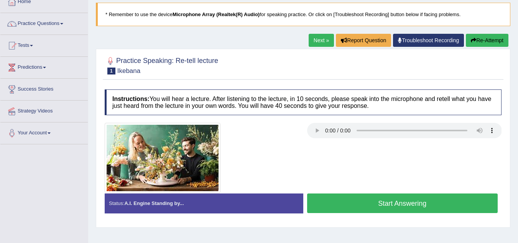
scroll to position [64, 0]
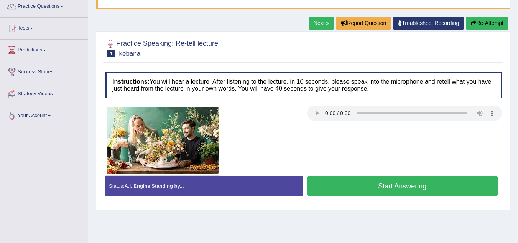
click at [362, 188] on button "Start Answering" at bounding box center [402, 186] width 191 height 20
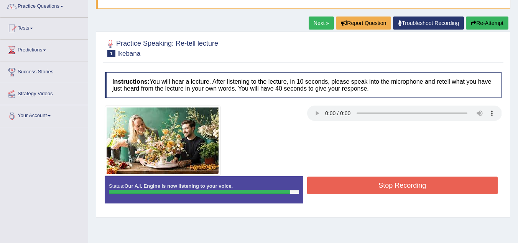
click at [363, 187] on button "Stop Recording" at bounding box center [402, 185] width 191 height 18
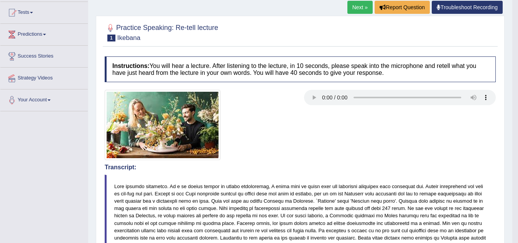
scroll to position [77, 0]
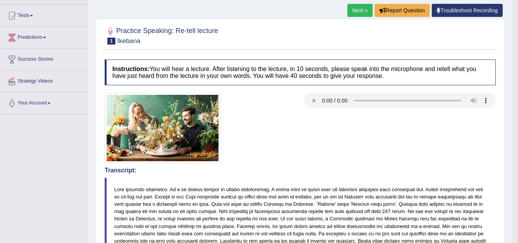
click at [355, 14] on link "Next »" at bounding box center [359, 10] width 25 height 13
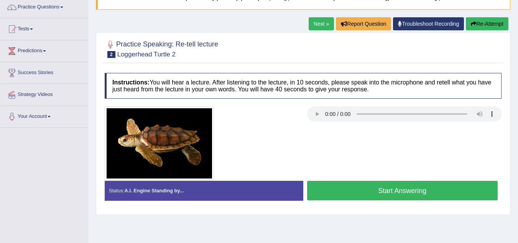
scroll to position [64, 0]
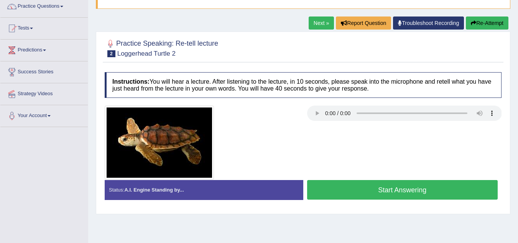
click at [337, 188] on button "Start Answering" at bounding box center [402, 190] width 191 height 20
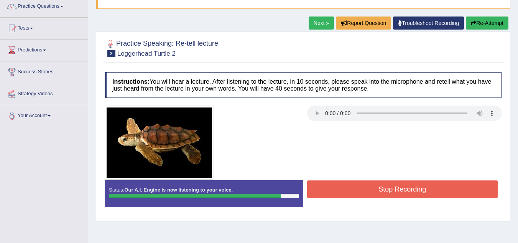
click at [350, 185] on button "Stop Recording" at bounding box center [402, 189] width 191 height 18
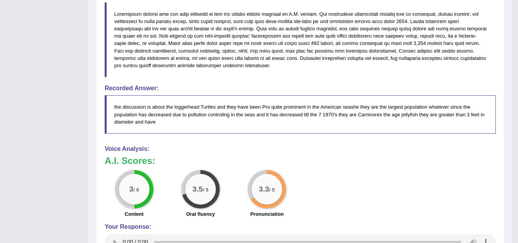
scroll to position [268, 0]
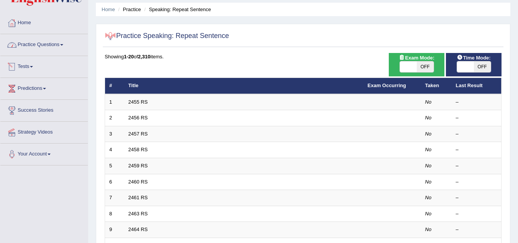
click at [59, 44] on link "Practice Questions" at bounding box center [43, 43] width 87 height 19
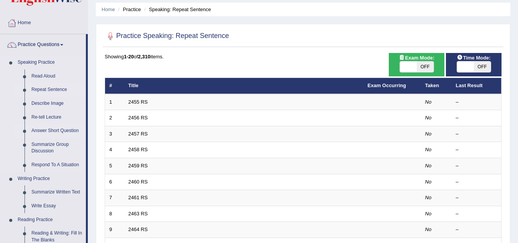
click at [55, 128] on link "Answer Short Question" at bounding box center [57, 131] width 58 height 14
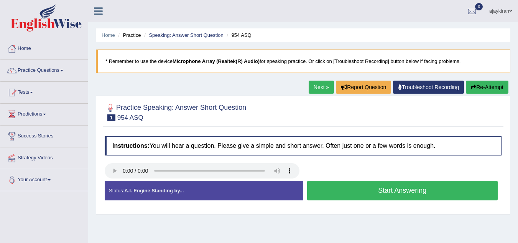
click at [340, 189] on button "Start Answering" at bounding box center [402, 191] width 191 height 20
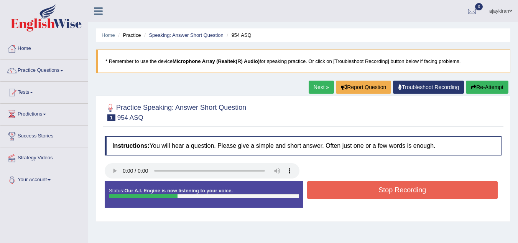
click at [357, 189] on button "Stop Recording" at bounding box center [402, 190] width 191 height 18
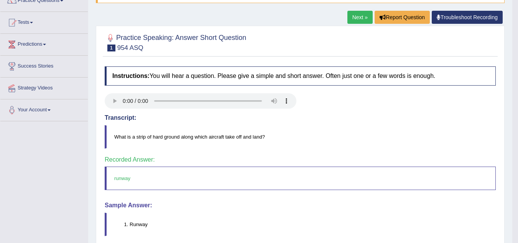
scroll to position [64, 0]
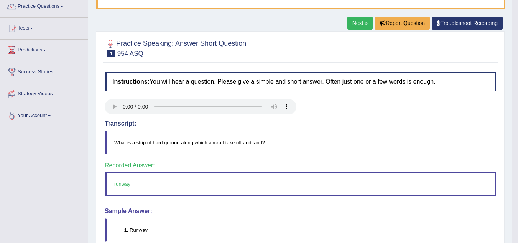
click at [349, 24] on link "Next »" at bounding box center [359, 22] width 25 height 13
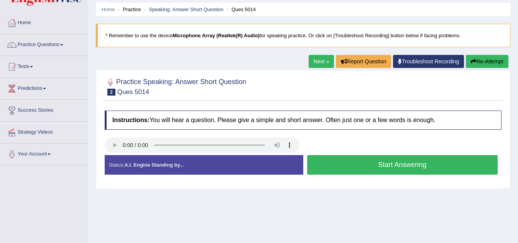
click at [354, 164] on button "Start Answering" at bounding box center [402, 165] width 191 height 20
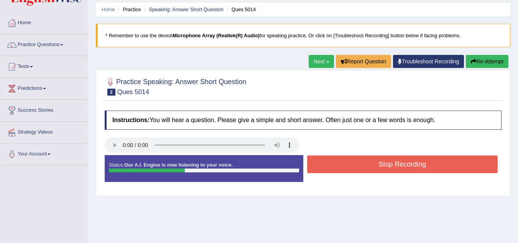
click at [361, 161] on button "Stop Recording" at bounding box center [402, 164] width 191 height 18
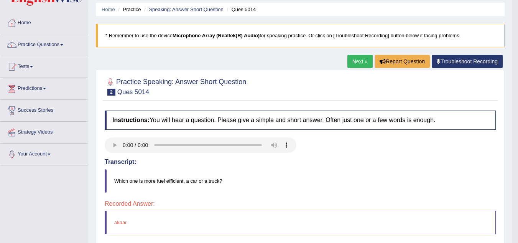
click at [335, 172] on blockquote "Which one is more fuel efficient, a car or a truck?" at bounding box center [300, 180] width 391 height 23
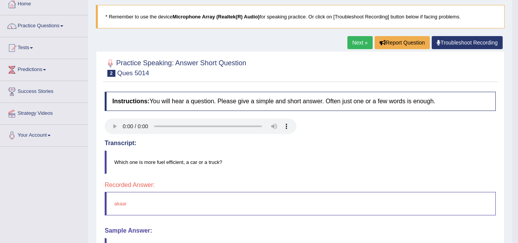
scroll to position [38, 0]
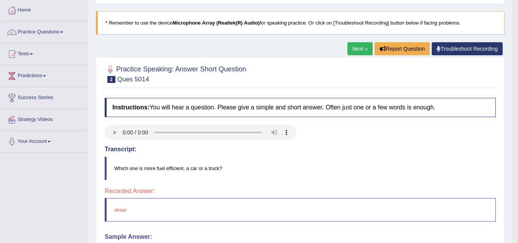
click at [353, 54] on link "Next »" at bounding box center [359, 48] width 25 height 13
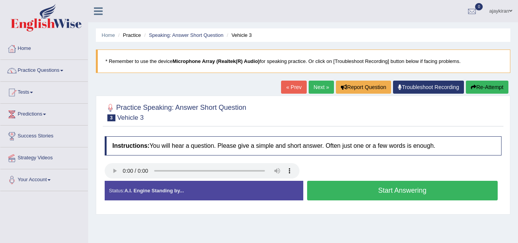
click at [355, 189] on button "Start Answering" at bounding box center [402, 191] width 191 height 20
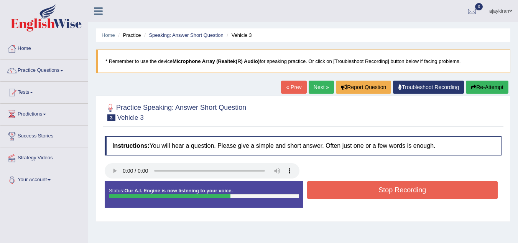
click at [360, 187] on button "Stop Recording" at bounding box center [402, 190] width 191 height 18
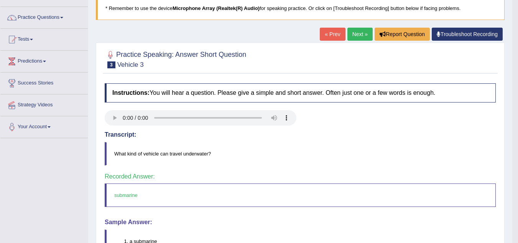
scroll to position [51, 0]
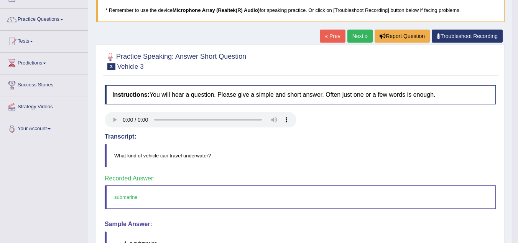
click at [352, 35] on link "Next »" at bounding box center [359, 36] width 25 height 13
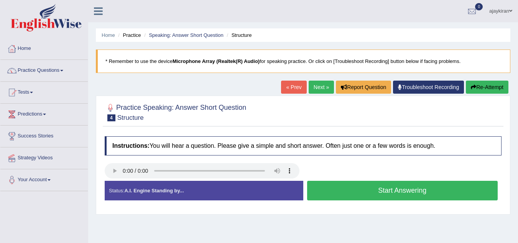
click at [348, 187] on button "Start Answering" at bounding box center [402, 191] width 191 height 20
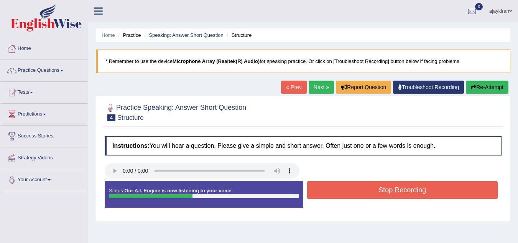
click at [352, 187] on button "Stop Recording" at bounding box center [402, 190] width 191 height 18
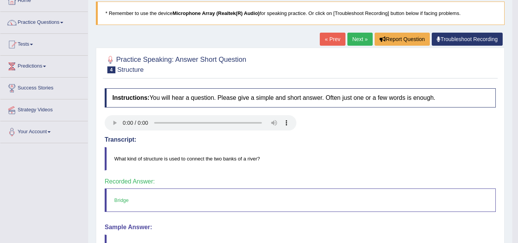
scroll to position [38, 0]
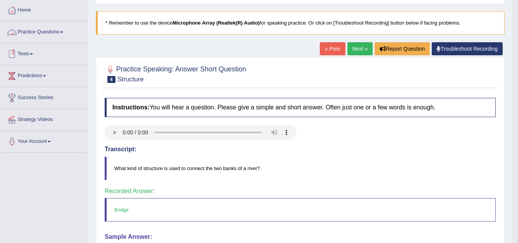
click at [60, 32] on link "Practice Questions" at bounding box center [43, 30] width 87 height 19
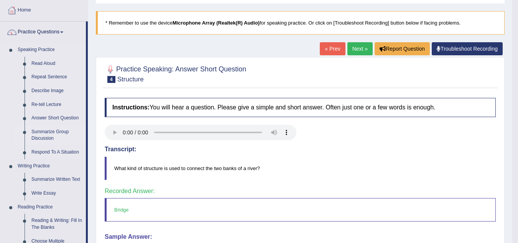
click at [54, 129] on link "Summarize Group Discussion" at bounding box center [57, 135] width 58 height 20
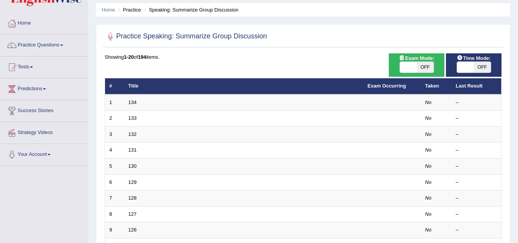
scroll to position [26, 0]
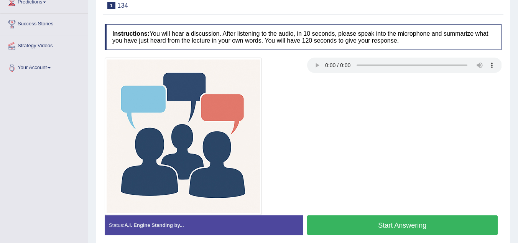
scroll to position [115, 0]
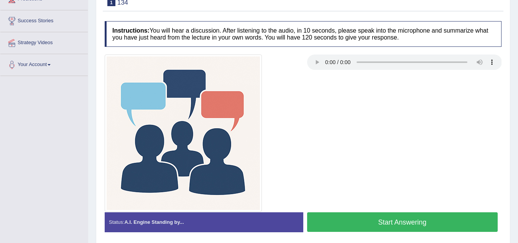
click at [372, 219] on button "Start Answering" at bounding box center [402, 222] width 191 height 20
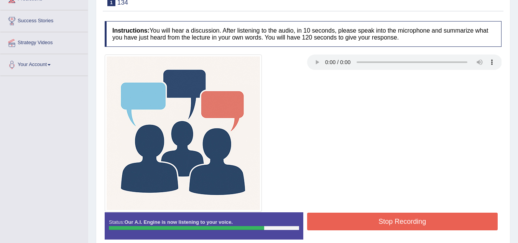
click at [354, 215] on button "Stop Recording" at bounding box center [402, 221] width 191 height 18
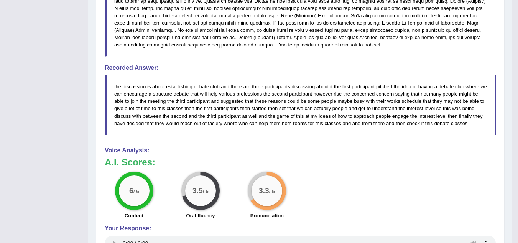
scroll to position [409, 0]
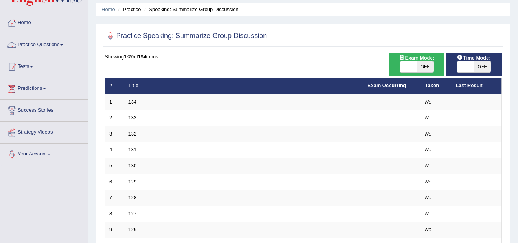
click at [59, 47] on link "Practice Questions" at bounding box center [43, 43] width 87 height 19
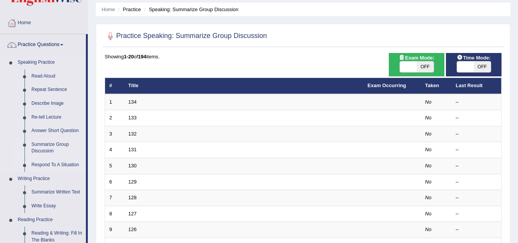
click at [60, 164] on link "Respond To A Situation" at bounding box center [57, 165] width 58 height 14
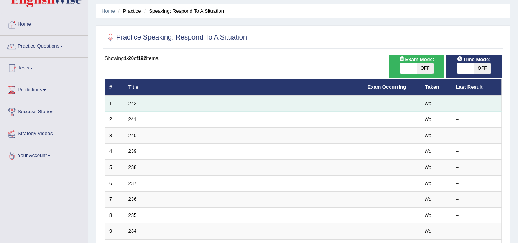
scroll to position [26, 0]
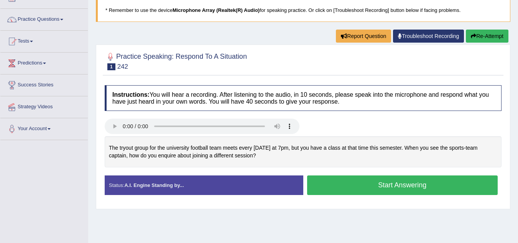
scroll to position [64, 0]
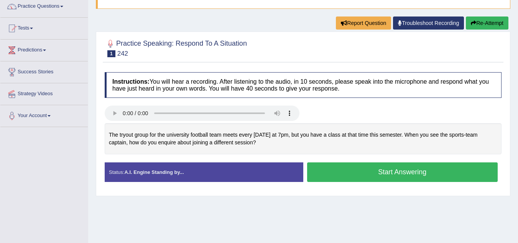
click at [358, 172] on button "Start Answering" at bounding box center [402, 172] width 191 height 20
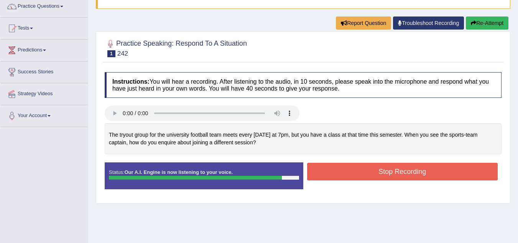
click at [358, 167] on button "Stop Recording" at bounding box center [402, 172] width 191 height 18
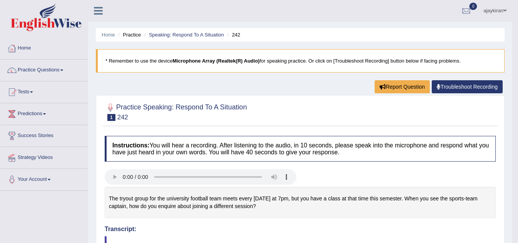
scroll to position [0, 0]
